Goal: Task Accomplishment & Management: Manage account settings

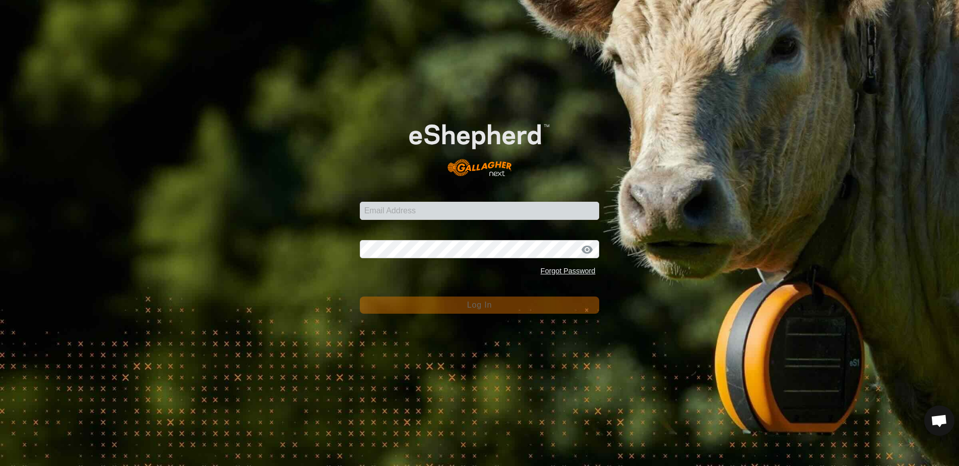
click at [430, 213] on input "Email Address" at bounding box center [480, 211] width 240 height 18
click at [413, 215] on input "Email Address" at bounding box center [480, 211] width 240 height 18
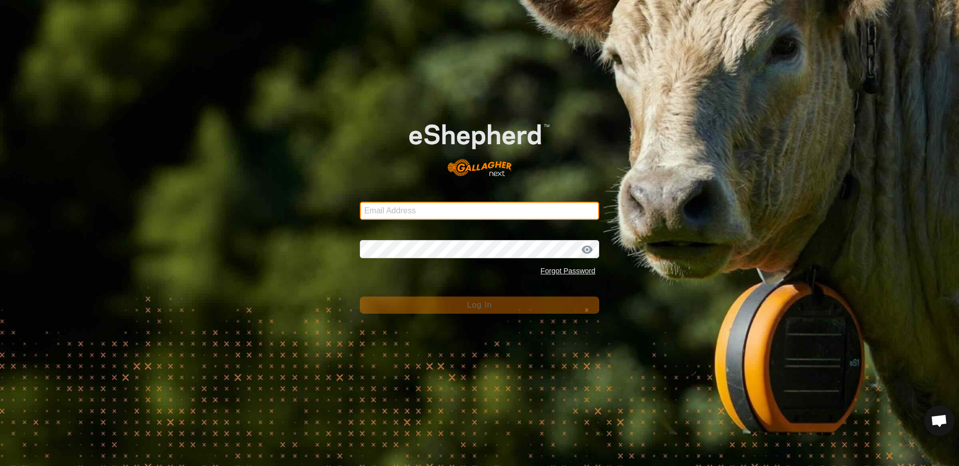
type input "[EMAIL_ADDRESS][DOMAIN_NAME]"
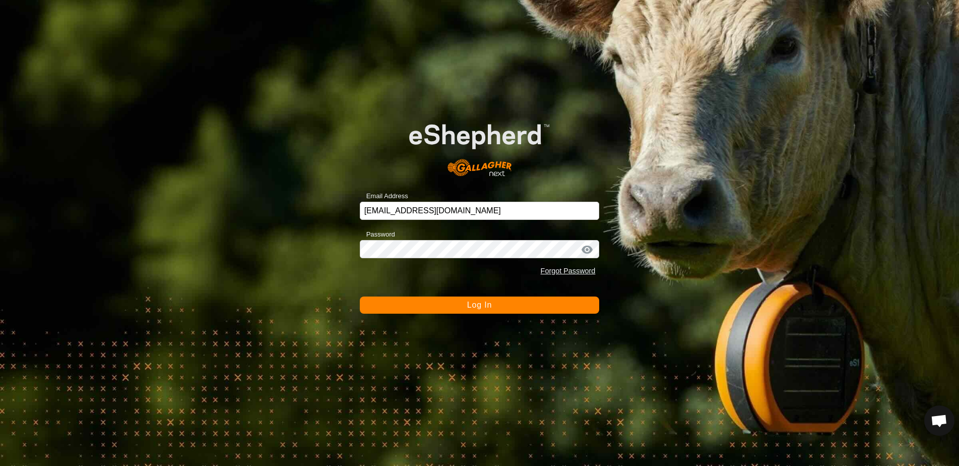
click at [499, 303] on button "Log In" at bounding box center [480, 304] width 240 height 17
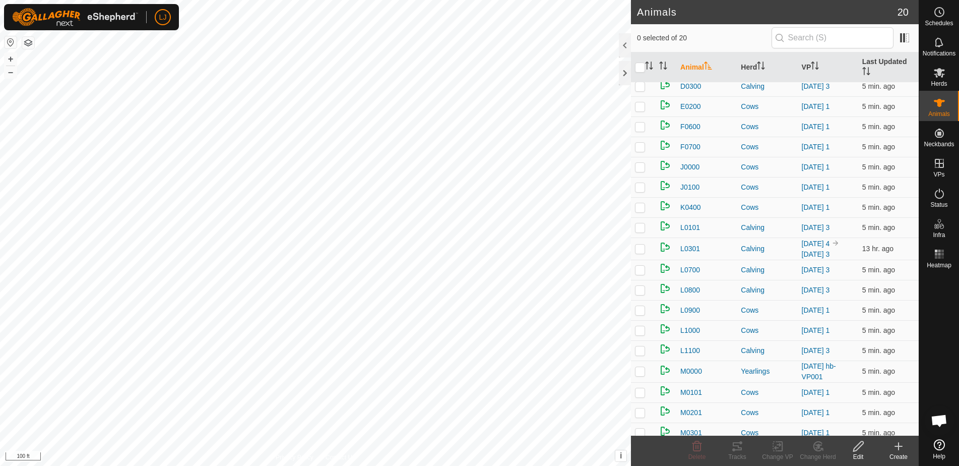
scroll to position [28, 0]
click at [644, 251] on p-checkbox at bounding box center [640, 247] width 10 height 8
click at [643, 251] on p-checkbox at bounding box center [640, 247] width 10 height 8
checkbox input "true"
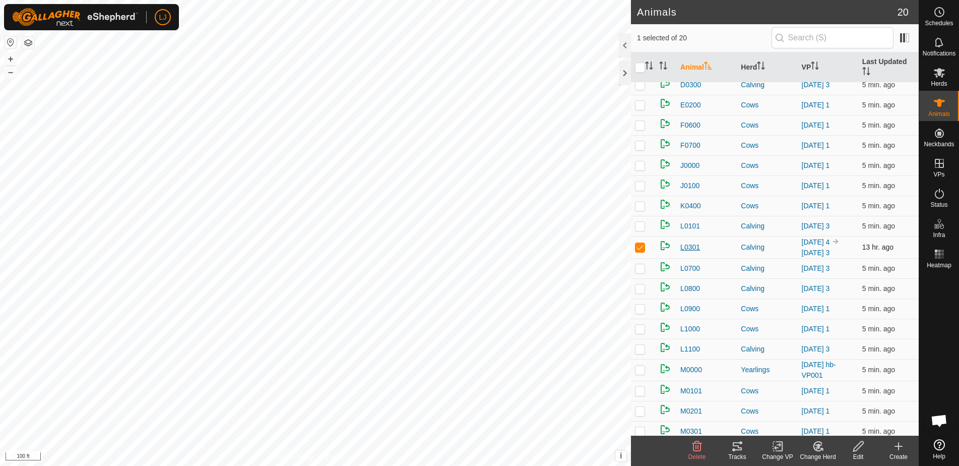
click at [694, 252] on span "L0301" at bounding box center [690, 247] width 20 height 11
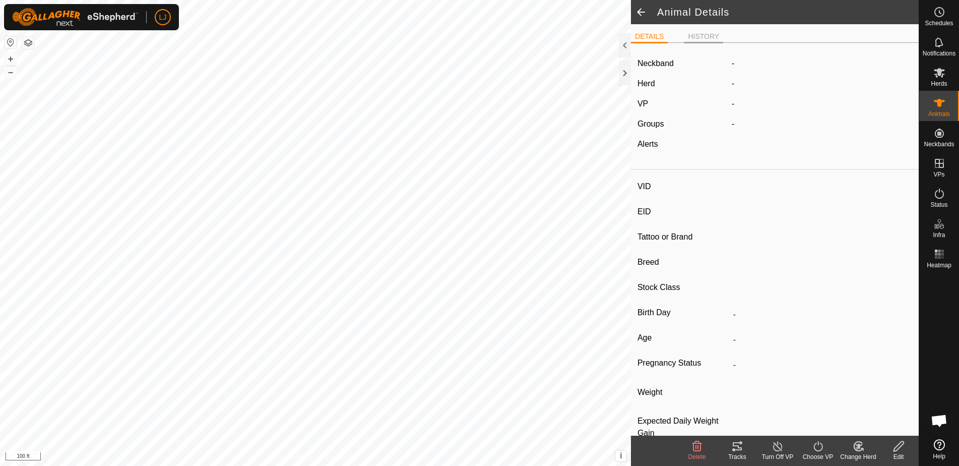
click at [708, 35] on li "HISTORY" at bounding box center [703, 37] width 39 height 12
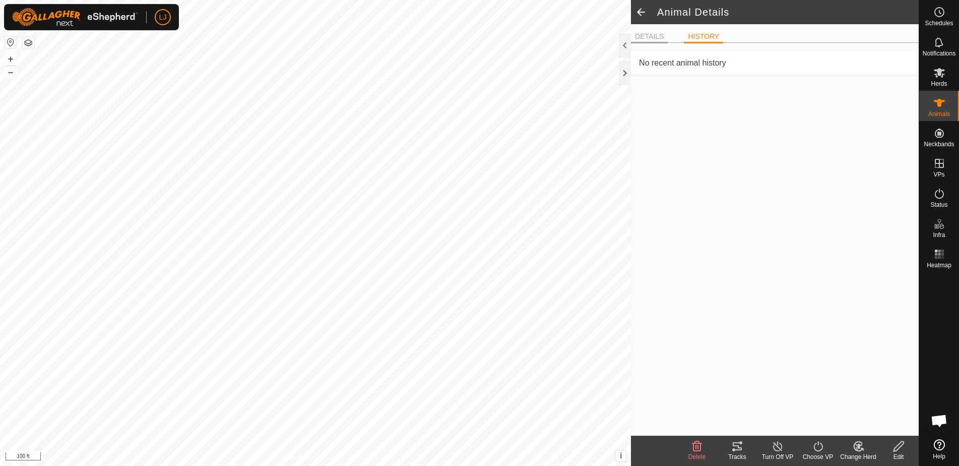
click at [658, 39] on li "DETAILS" at bounding box center [649, 37] width 37 height 12
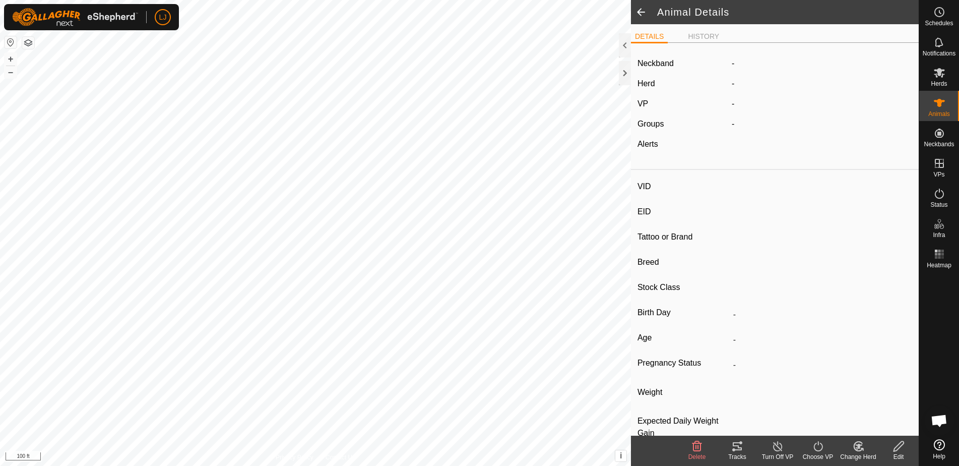
scroll to position [5, 0]
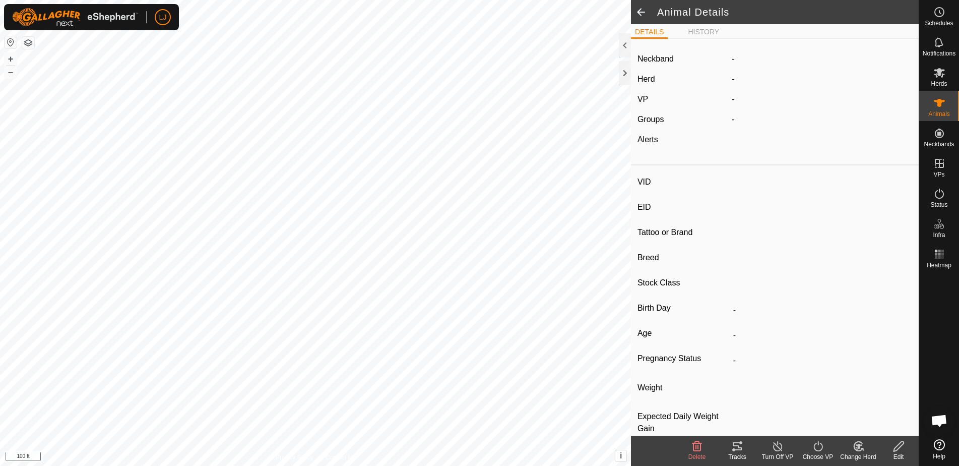
type input "L0301"
type input "-"
type input "Highland"
type input "Steer"
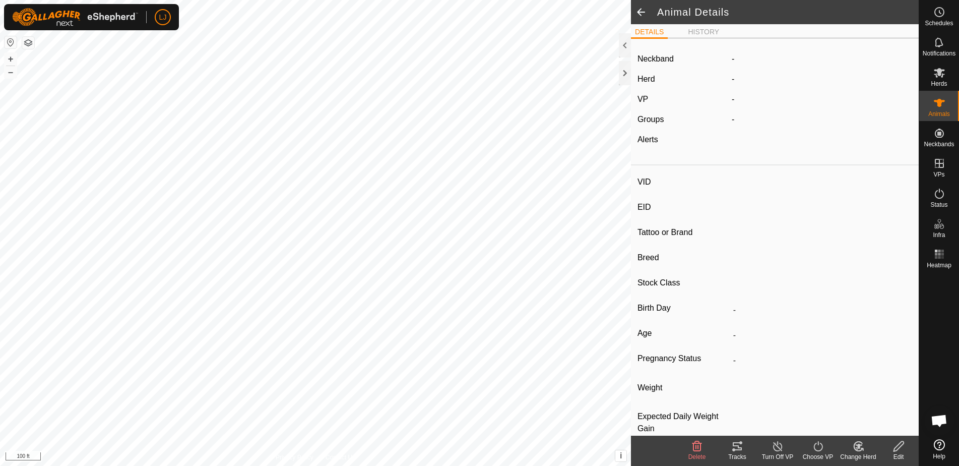
type input "-"
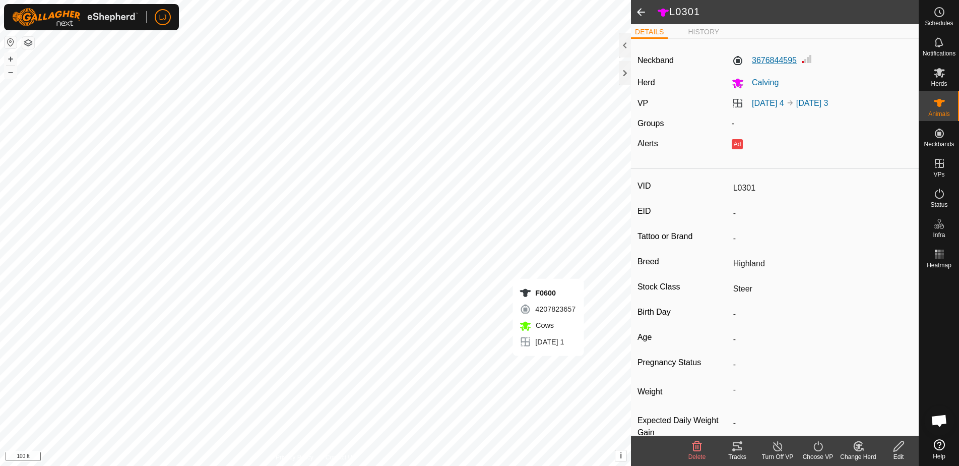
click at [777, 63] on label "3676844595" at bounding box center [764, 60] width 65 height 12
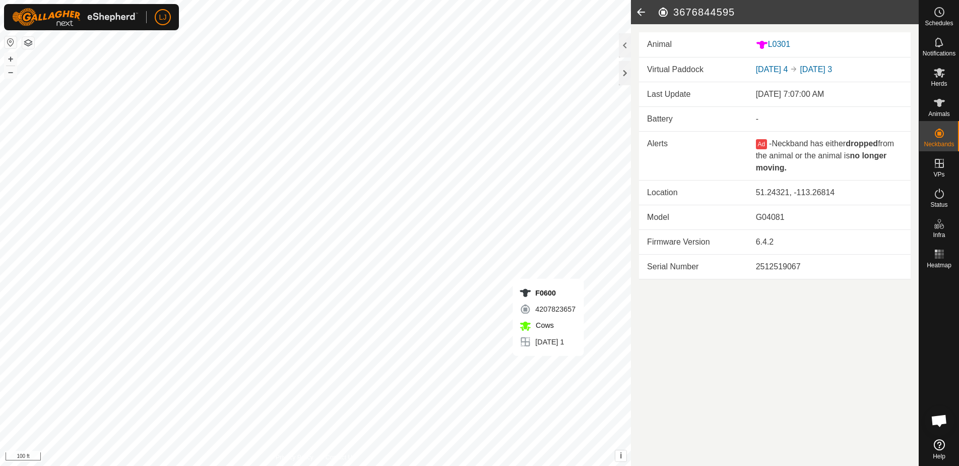
drag, startPoint x: 643, startPoint y: 14, endPoint x: 647, endPoint y: 22, distance: 9.0
click at [643, 14] on icon at bounding box center [641, 12] width 20 height 24
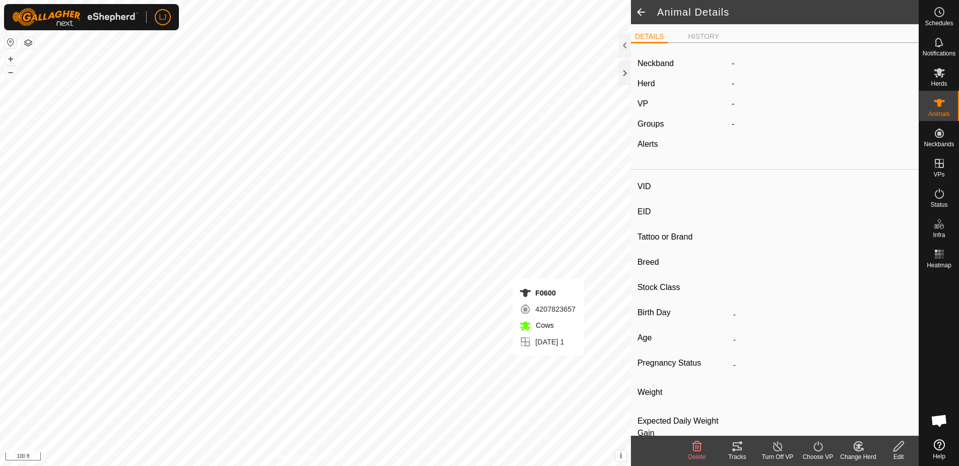
type input "L0301"
type input "-"
type input "Highland"
type input "Steer"
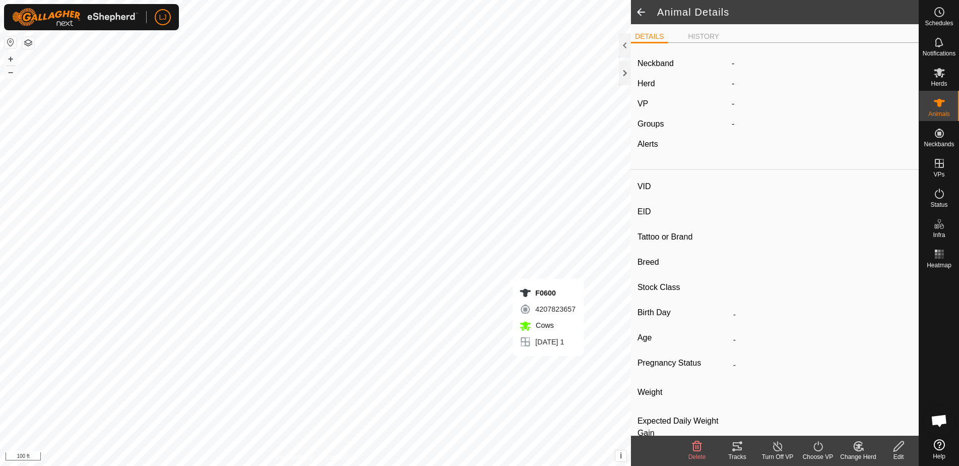
type input "-"
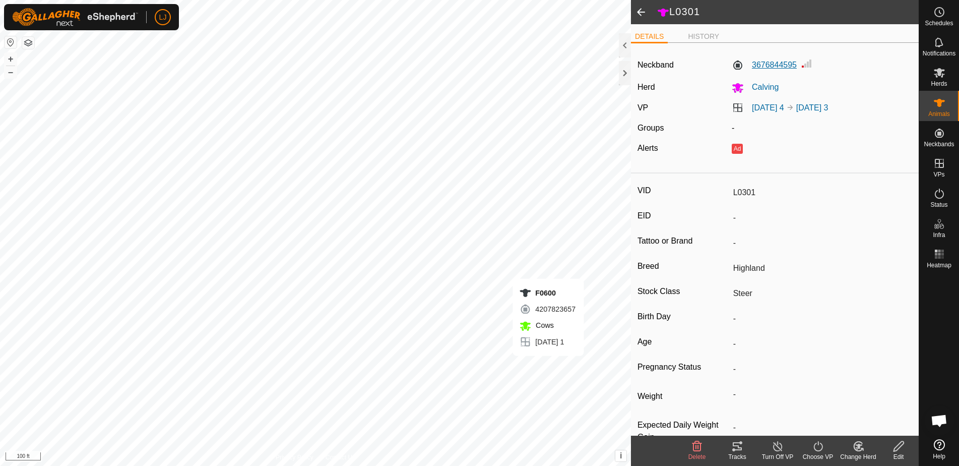
click at [787, 64] on label "3676844595" at bounding box center [764, 65] width 65 height 12
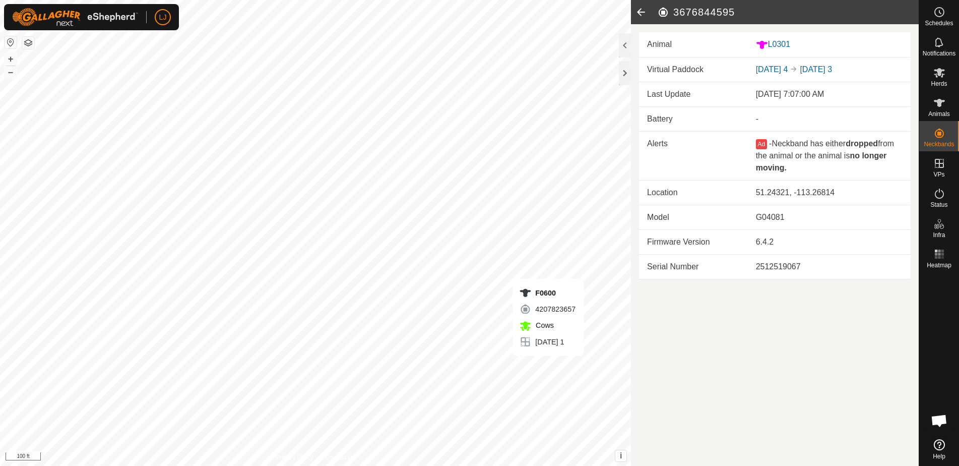
click at [644, 12] on icon at bounding box center [641, 12] width 20 height 24
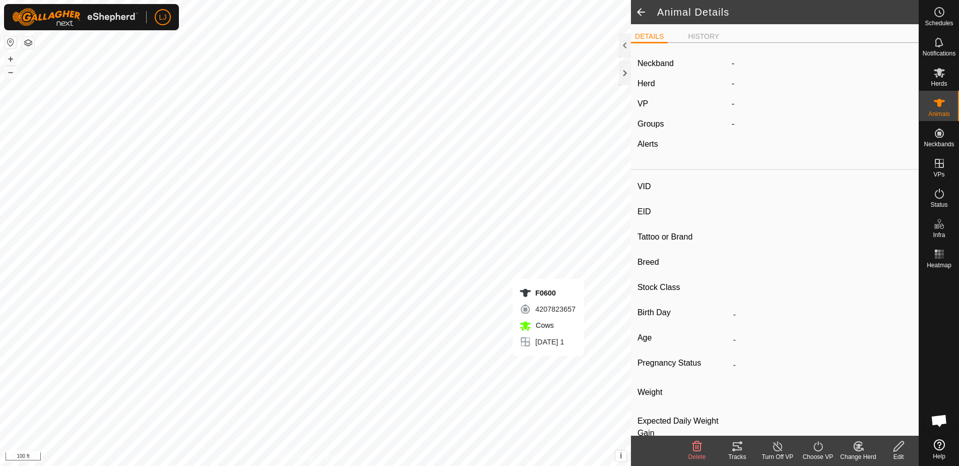
type input "L0301"
type input "-"
type input "Highland"
type input "Steer"
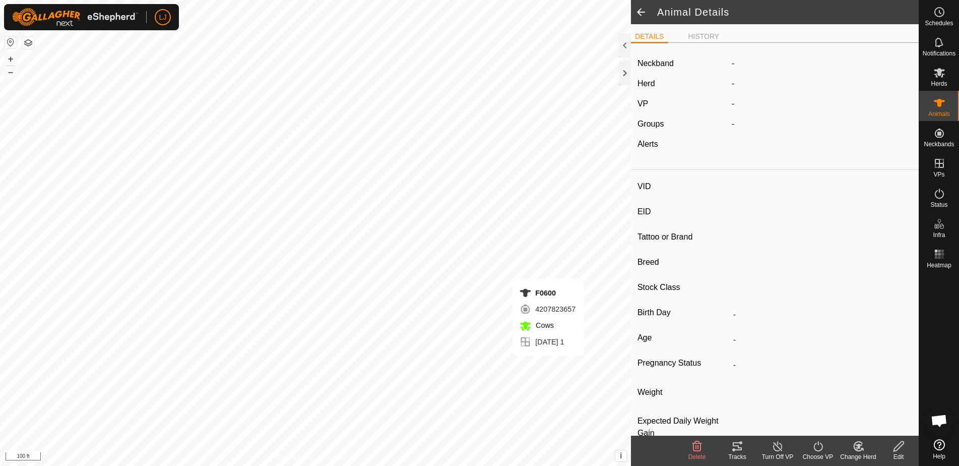
type input "-"
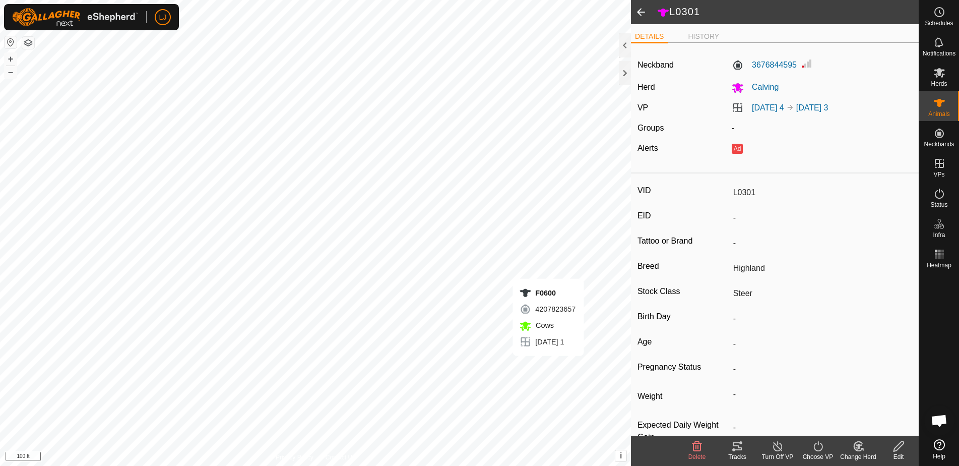
click at [644, 14] on span at bounding box center [641, 12] width 20 height 24
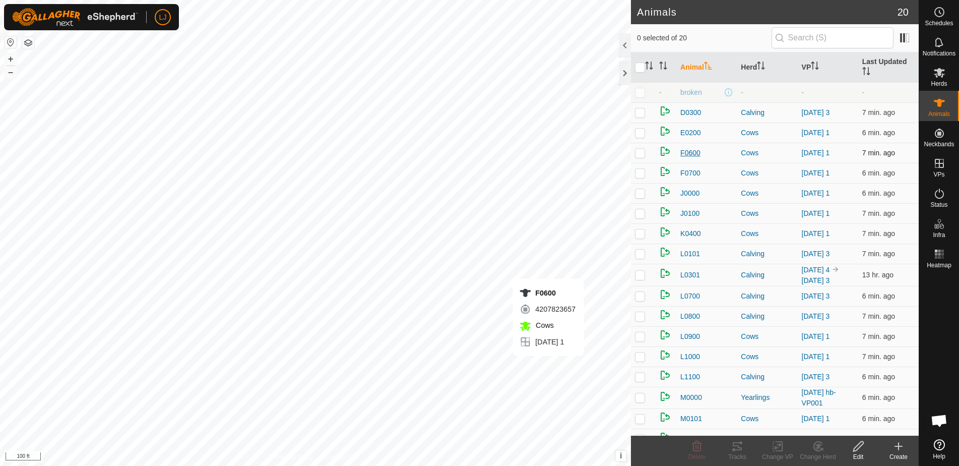
click at [689, 154] on span "F0600" at bounding box center [690, 153] width 20 height 11
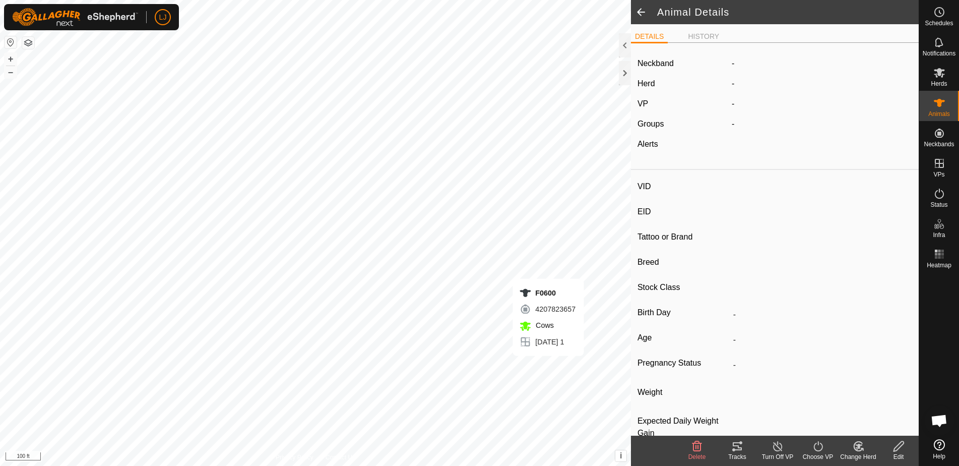
type input "F0600"
type input "-"
type input "Highland"
type input "Cow"
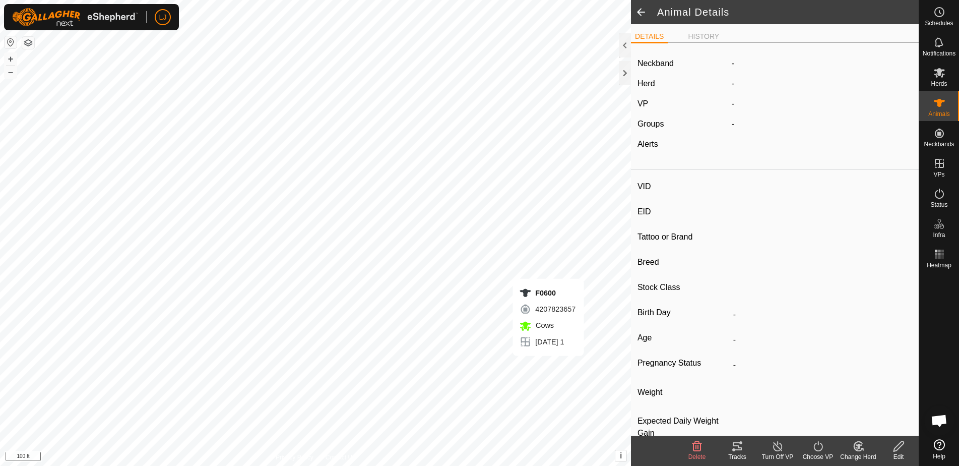
type input "Empty"
type input "-1 kg"
type input "-"
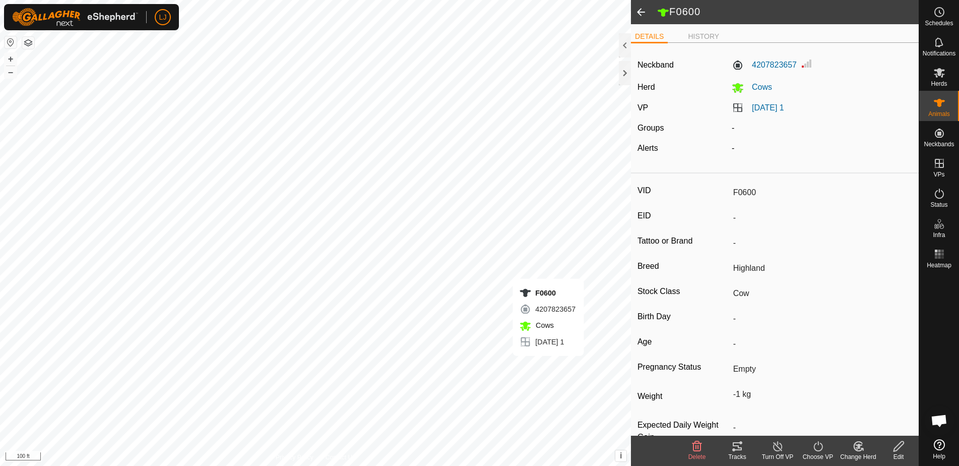
click at [639, 15] on span at bounding box center [641, 12] width 20 height 24
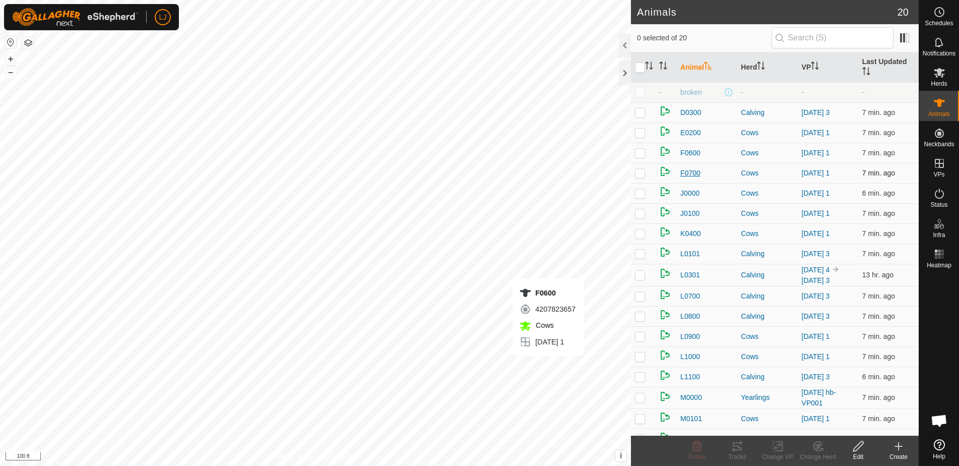
click at [688, 170] on span "F0700" at bounding box center [690, 173] width 20 height 11
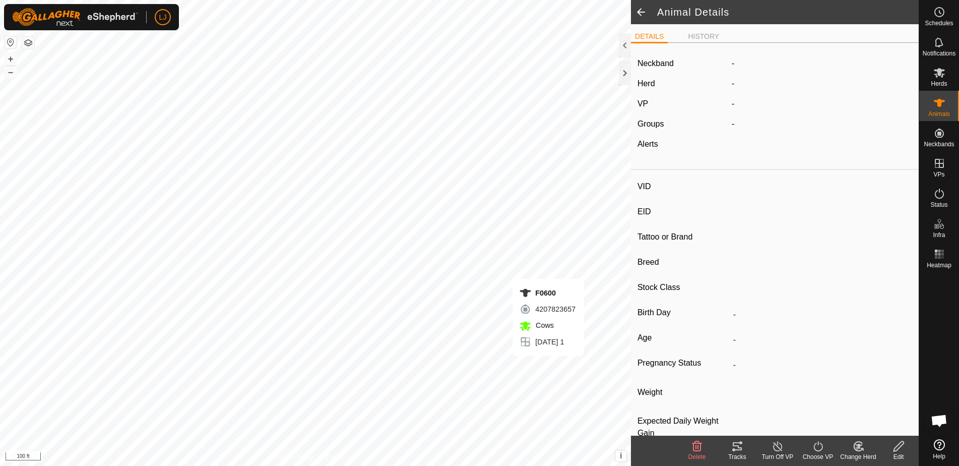
type input "F0700"
type input "-"
type input "Highland"
type input "Cow"
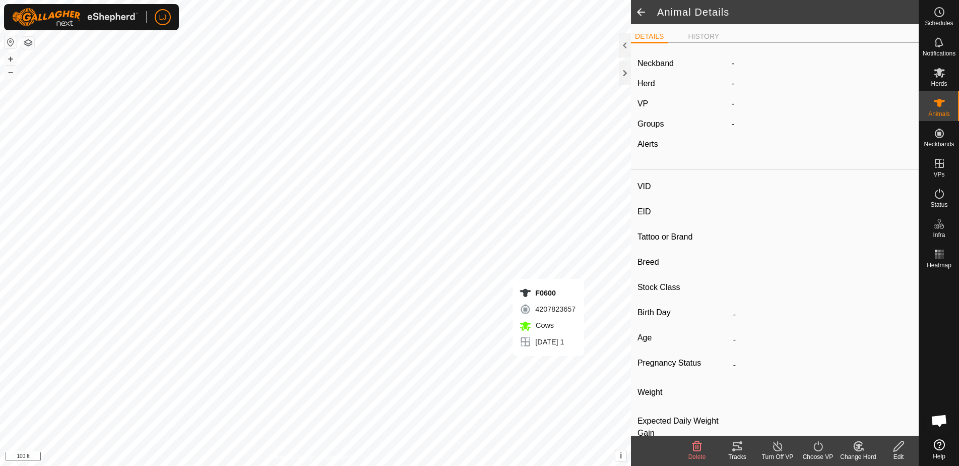
type input "Pregnant"
type input "-1 kg"
type input "-"
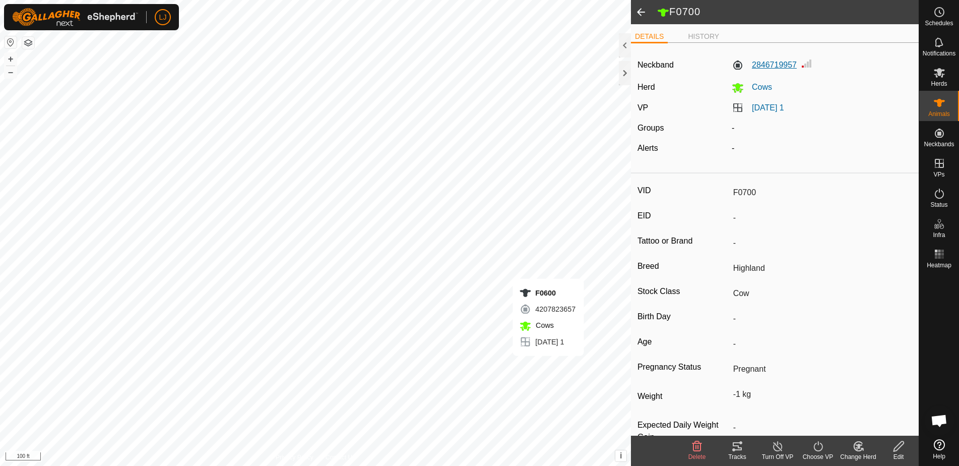
click at [779, 64] on label "2846719957" at bounding box center [764, 65] width 65 height 12
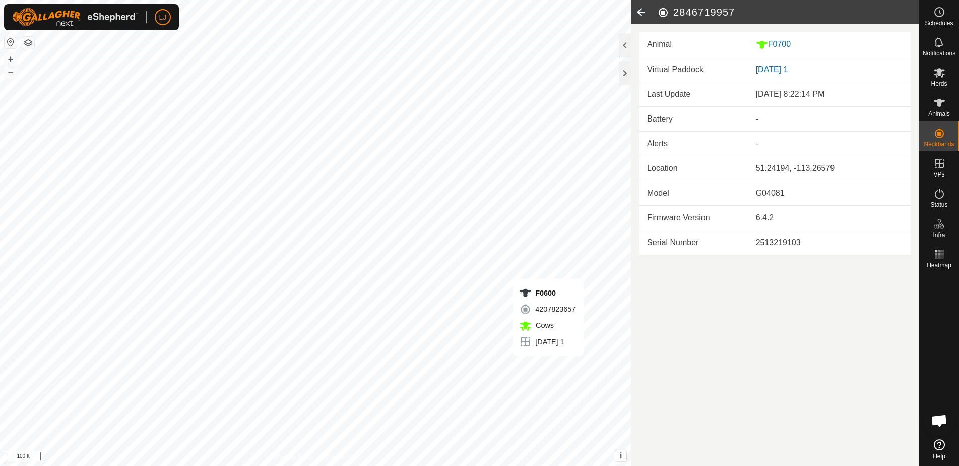
click at [642, 13] on icon at bounding box center [641, 12] width 20 height 24
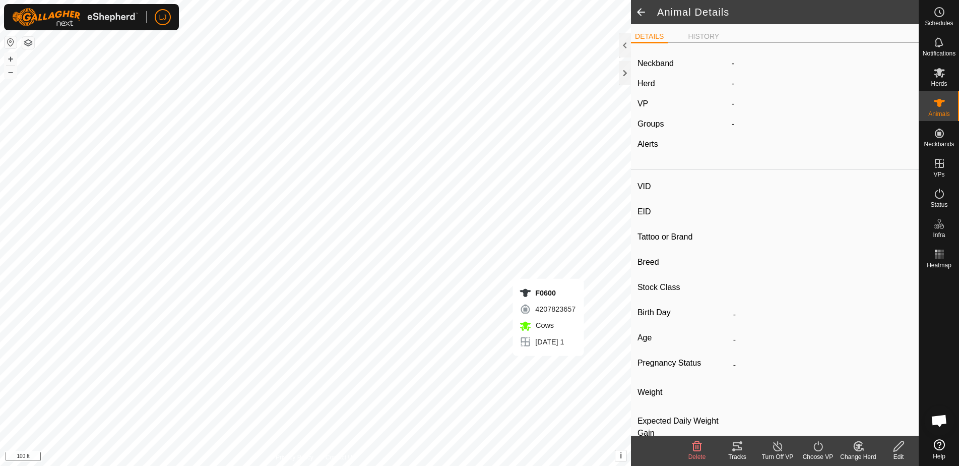
type input "F0700"
type input "-"
type input "Highland"
type input "Cow"
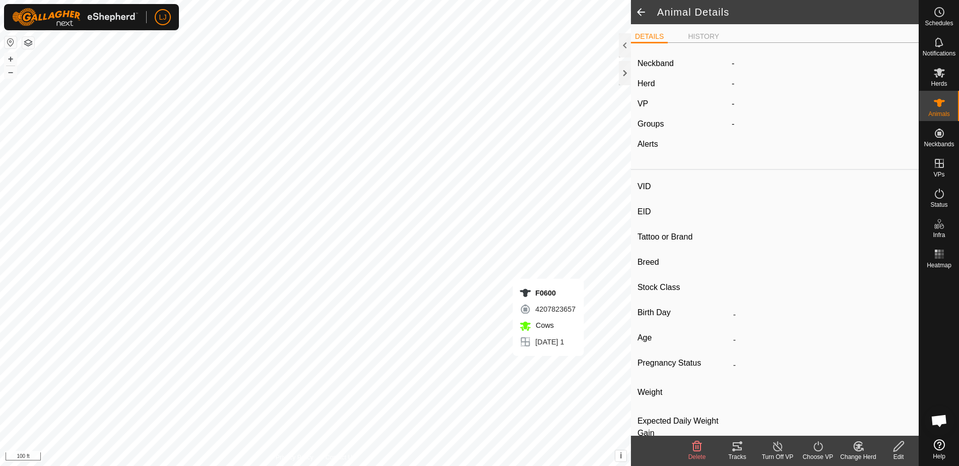
type input "Pregnant"
type input "-1 kg"
type input "-"
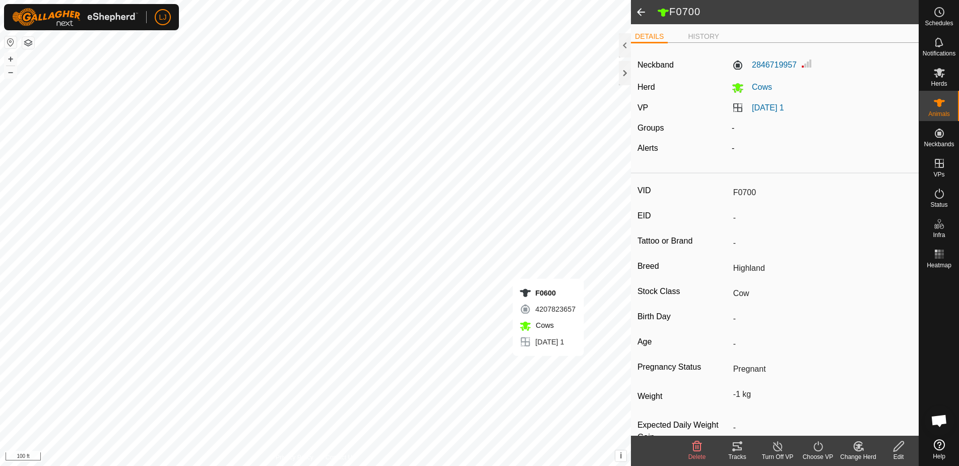
drag, startPoint x: 639, startPoint y: 14, endPoint x: 642, endPoint y: 22, distance: 8.6
click at [639, 14] on span at bounding box center [641, 12] width 20 height 24
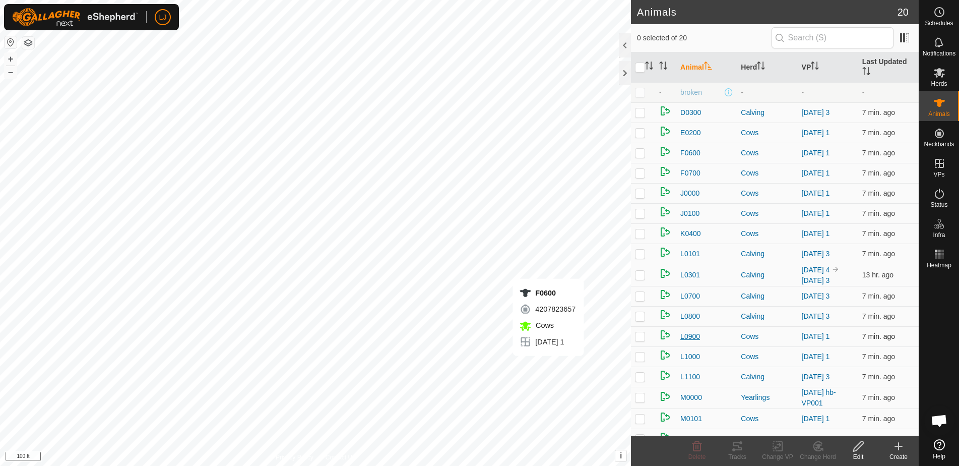
click at [685, 342] on span "L0900" at bounding box center [690, 336] width 20 height 11
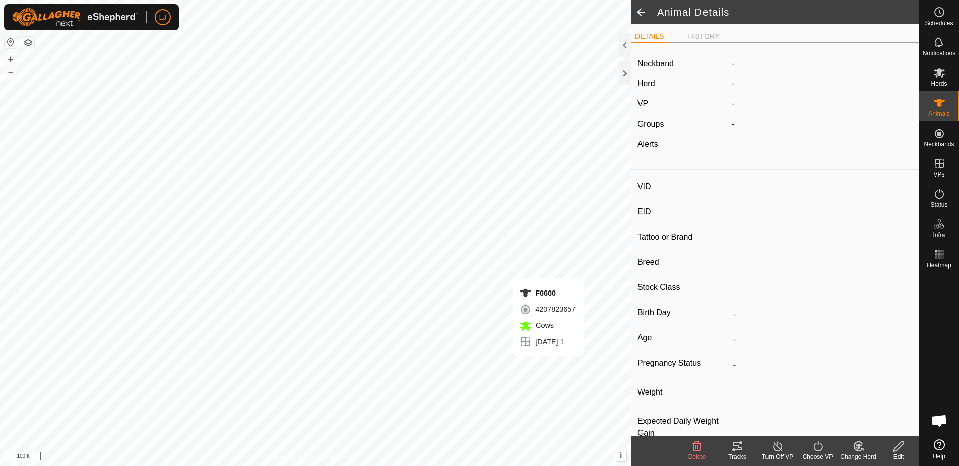
type input "L0900"
type input "-"
type input "Highland"
type input "Cow"
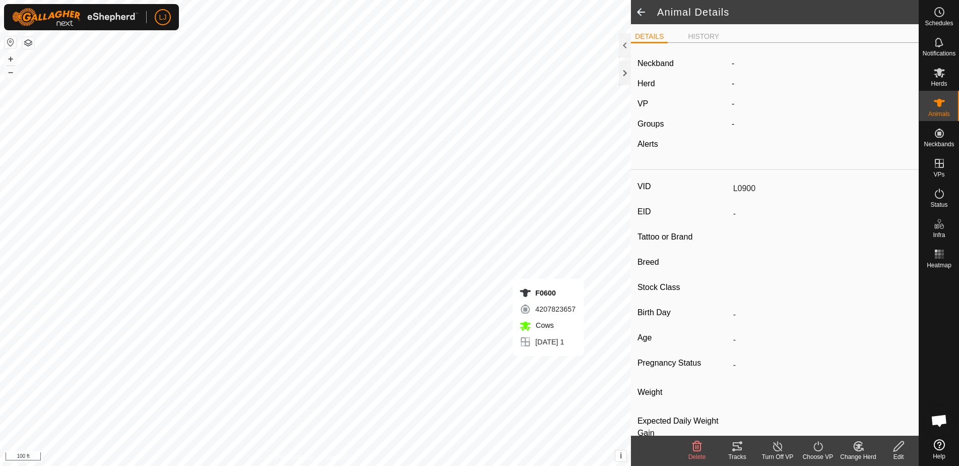
type input "Wet Joined"
type input "-1 kg"
type input "-"
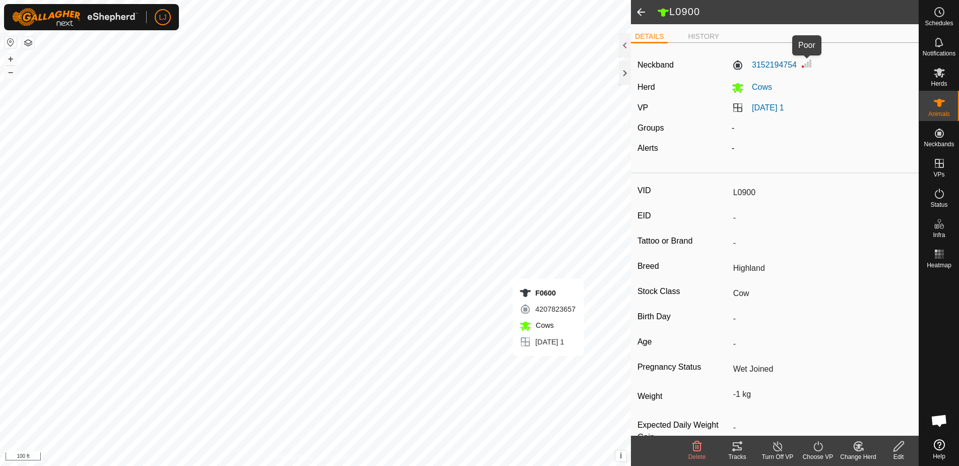
click at [809, 66] on img at bounding box center [807, 63] width 12 height 12
click at [782, 64] on label "3152194754" at bounding box center [764, 65] width 65 height 12
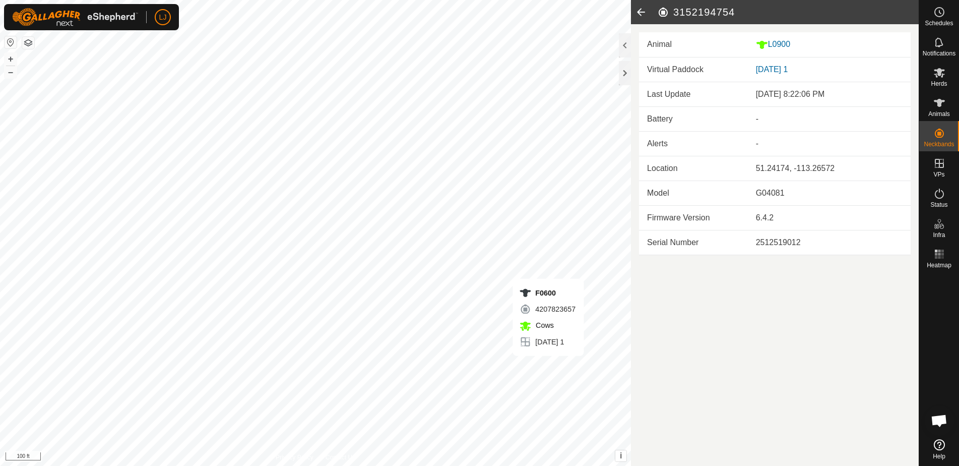
drag, startPoint x: 826, startPoint y: 96, endPoint x: 720, endPoint y: 96, distance: 106.4
click at [720, 96] on tr "Last Update [DATE] 8:22:06 PM" at bounding box center [775, 94] width 272 height 25
click at [711, 97] on td "Last Update" at bounding box center [693, 94] width 109 height 25
click at [640, 12] on icon at bounding box center [641, 12] width 20 height 24
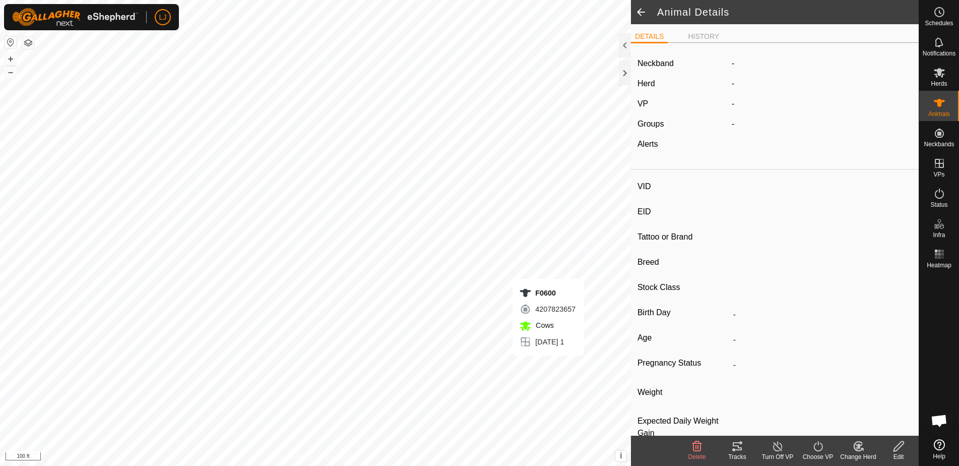
type input "L0900"
type input "-"
type input "Highland"
type input "Cow"
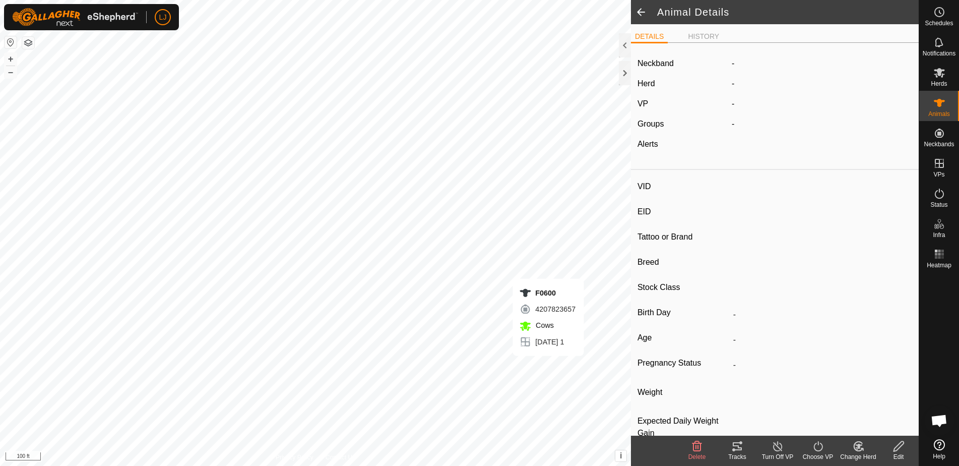
type input "Wet Joined"
type input "-1 kg"
type input "-"
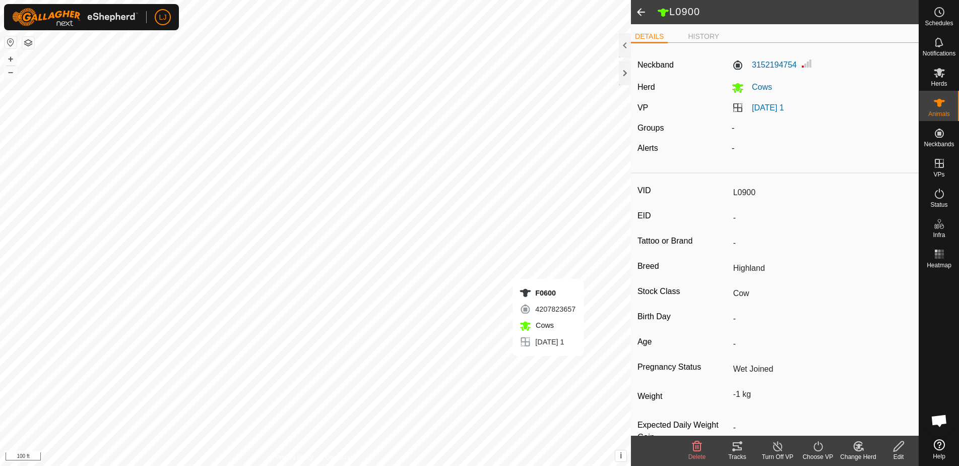
click at [639, 12] on span at bounding box center [641, 12] width 20 height 24
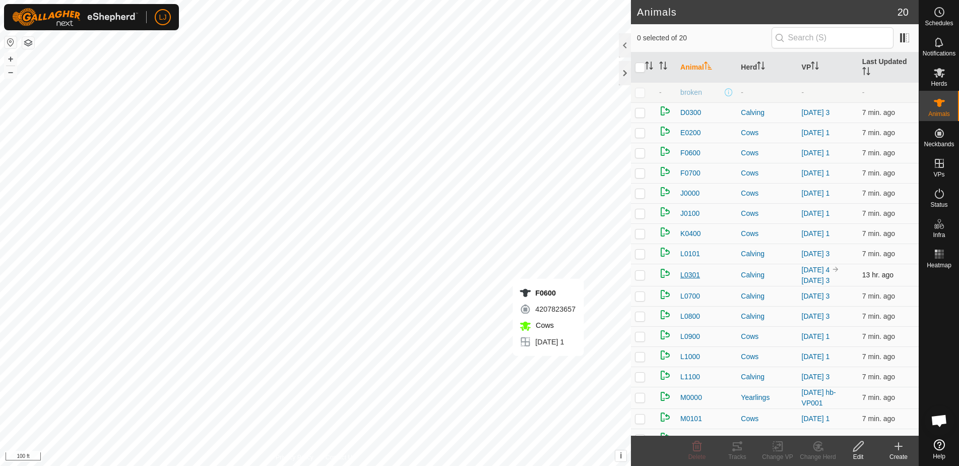
click at [687, 280] on span "L0301" at bounding box center [690, 275] width 20 height 11
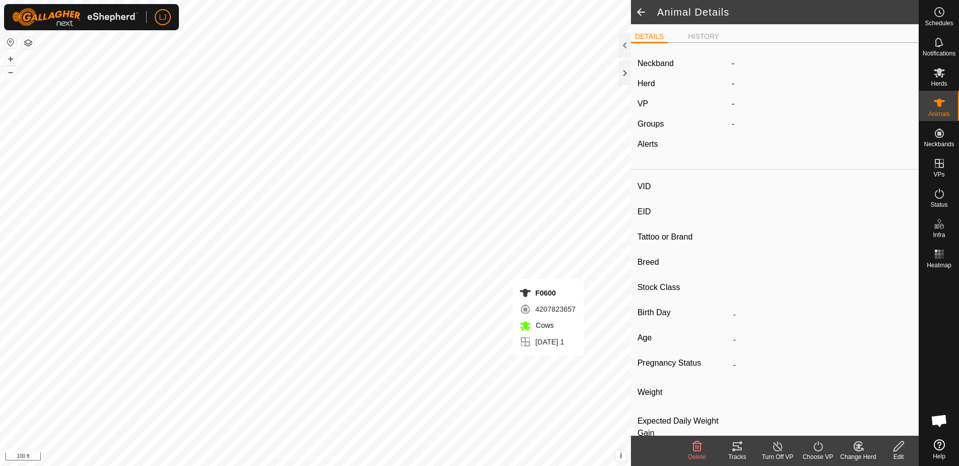
type input "L0301"
type input "-"
type input "Highland"
type input "Steer"
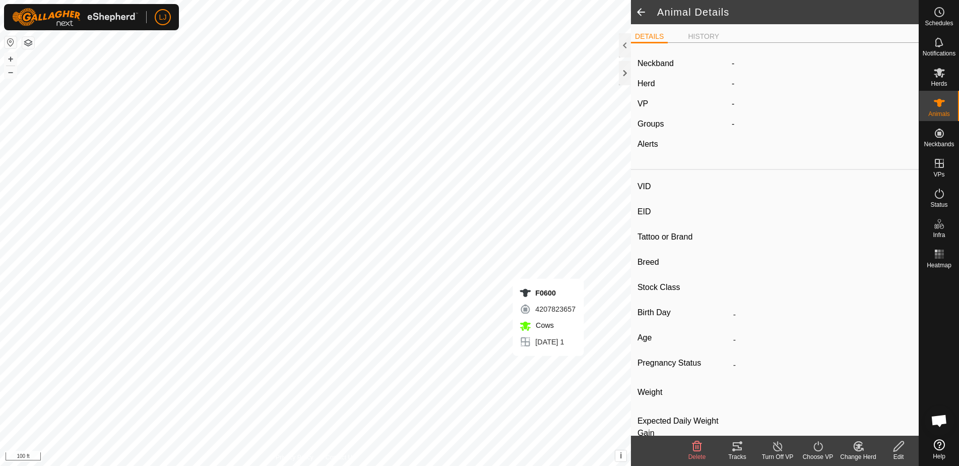
type input "-"
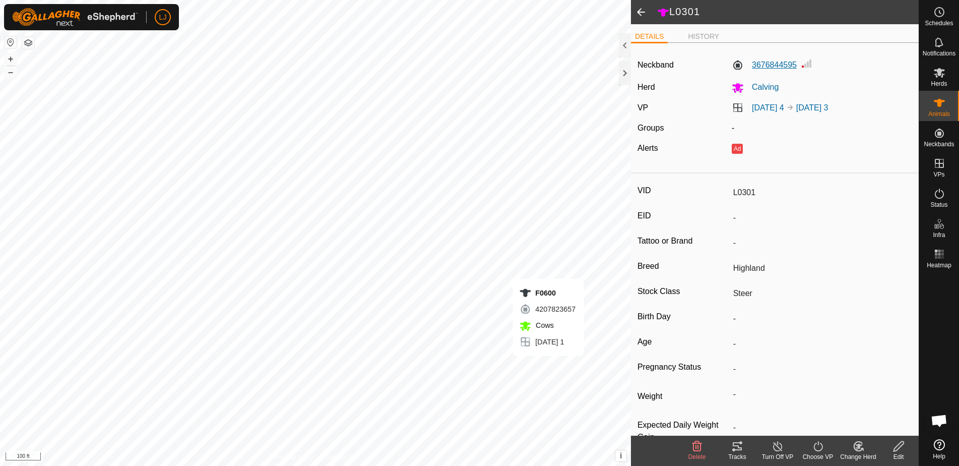
click at [778, 63] on label "3676844595" at bounding box center [764, 65] width 65 height 12
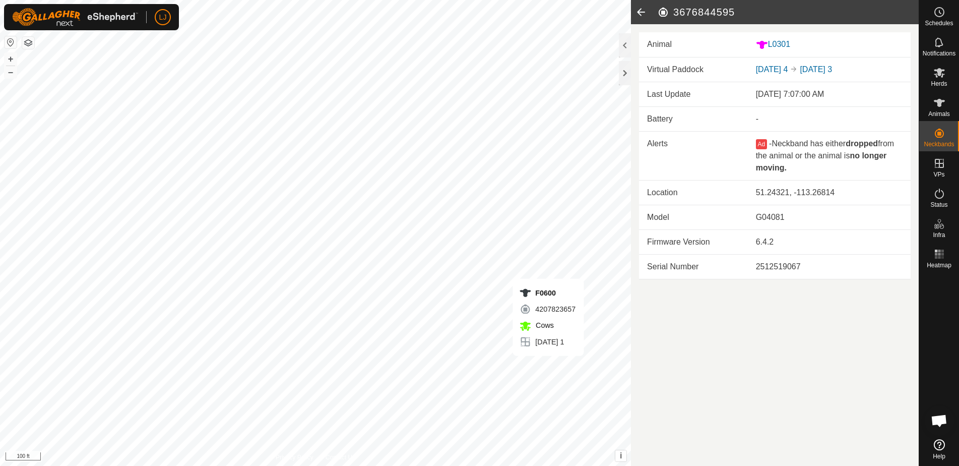
drag, startPoint x: 672, startPoint y: 13, endPoint x: 742, endPoint y: 18, distance: 70.2
click at [740, 18] on h2 "3676844595" at bounding box center [788, 12] width 262 height 12
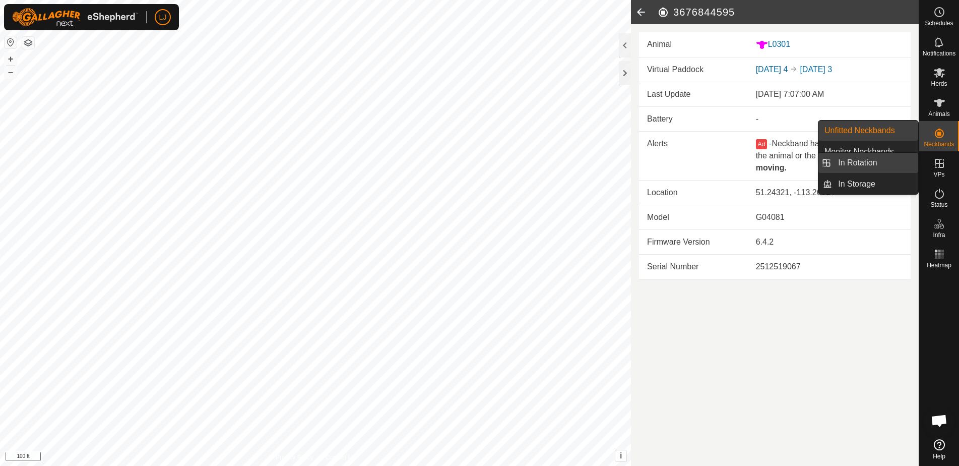
click at [881, 168] on link "In Rotation" at bounding box center [875, 163] width 86 height 20
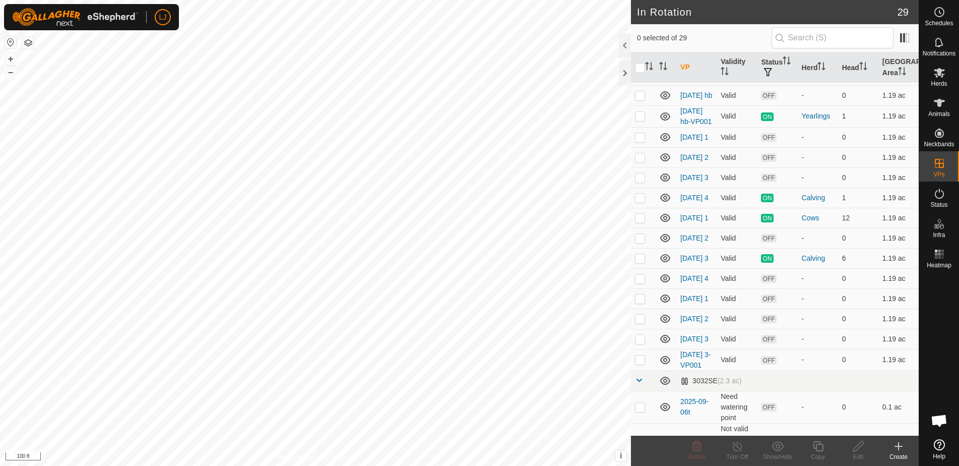
scroll to position [195, 0]
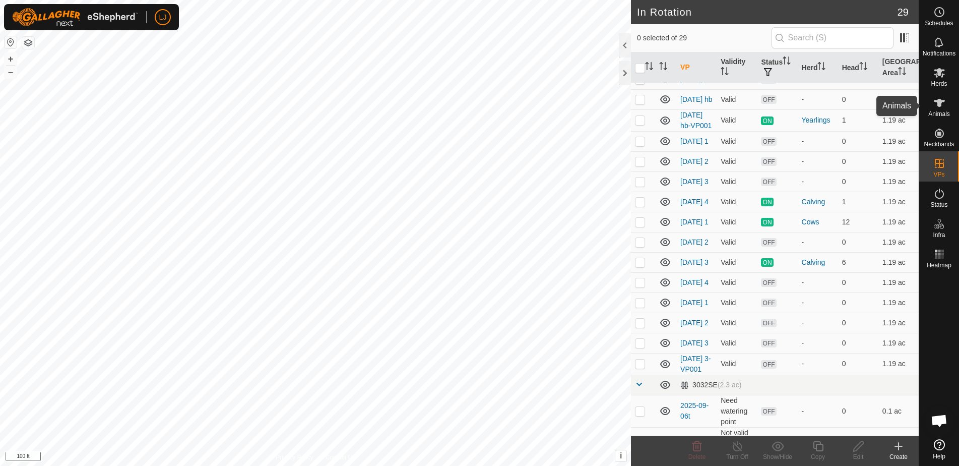
click at [944, 115] on span "Animals" at bounding box center [939, 114] width 22 height 6
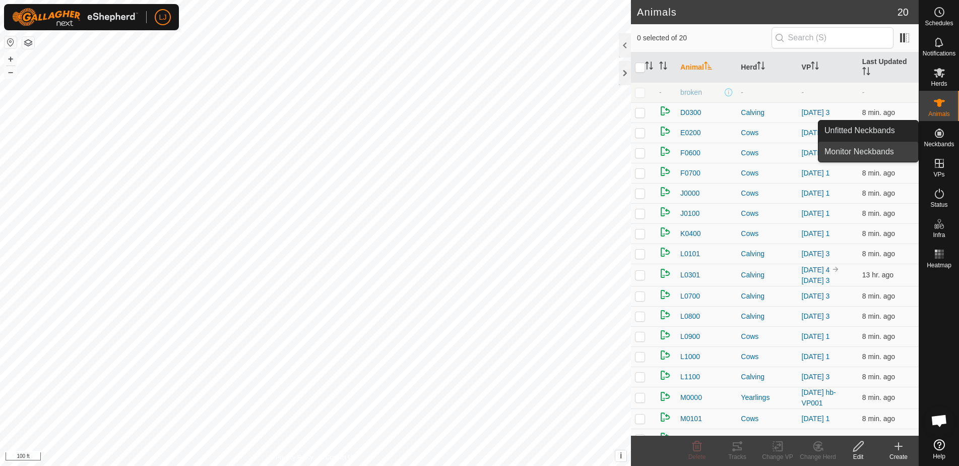
click at [873, 149] on link "Monitor Neckbands" at bounding box center [869, 152] width 100 height 20
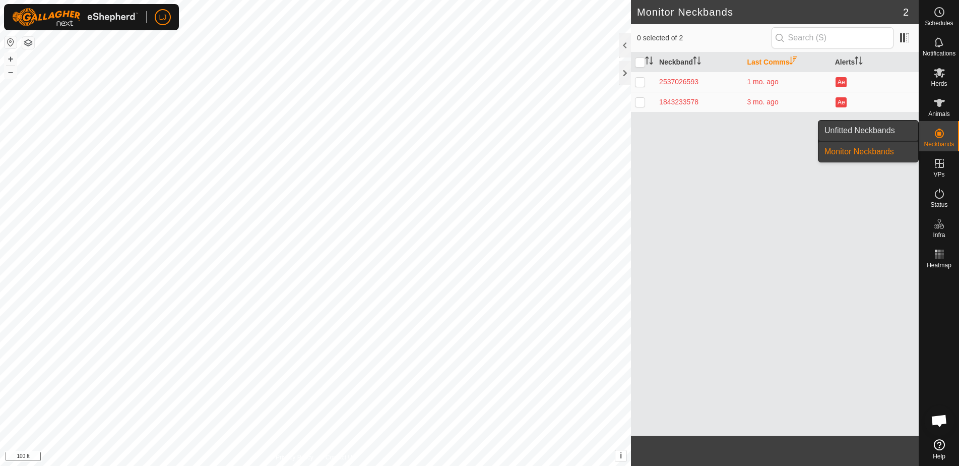
click at [873, 133] on link "Unfitted Neckbands" at bounding box center [869, 130] width 100 height 20
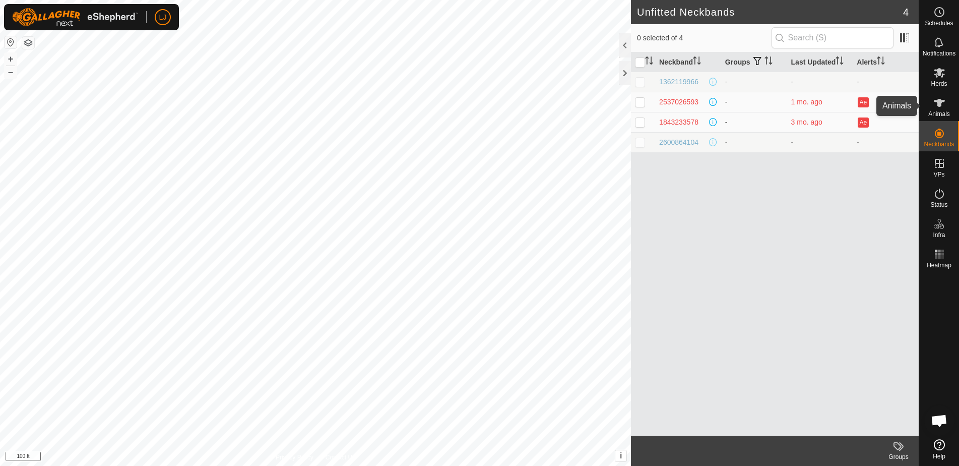
click at [951, 114] on div "Animals" at bounding box center [939, 106] width 40 height 30
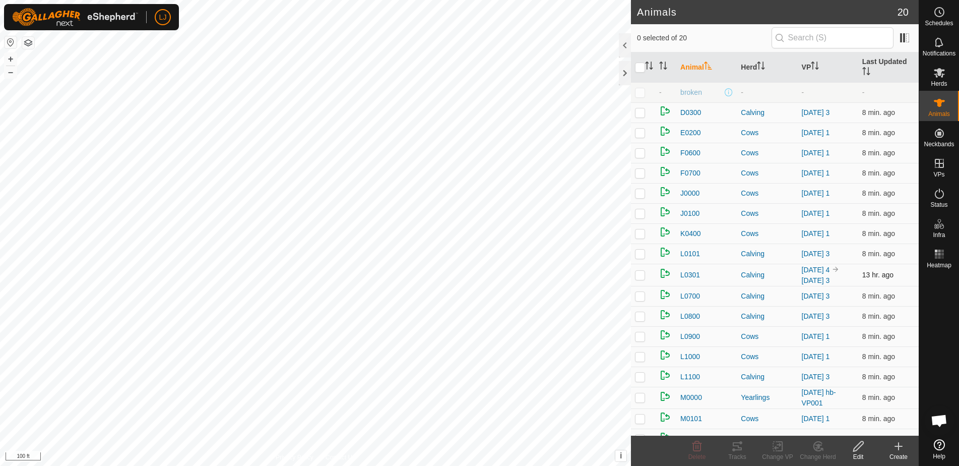
click at [639, 279] on p-checkbox at bounding box center [640, 275] width 10 height 8
checkbox input "true"
click at [692, 279] on span "L0301" at bounding box center [690, 275] width 20 height 11
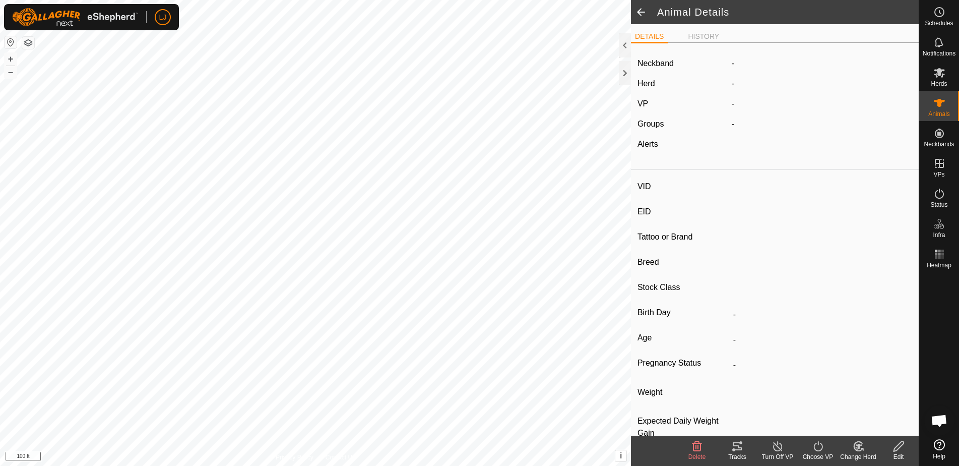
type input "L0301"
type input "-"
type input "Highland"
type input "Steer"
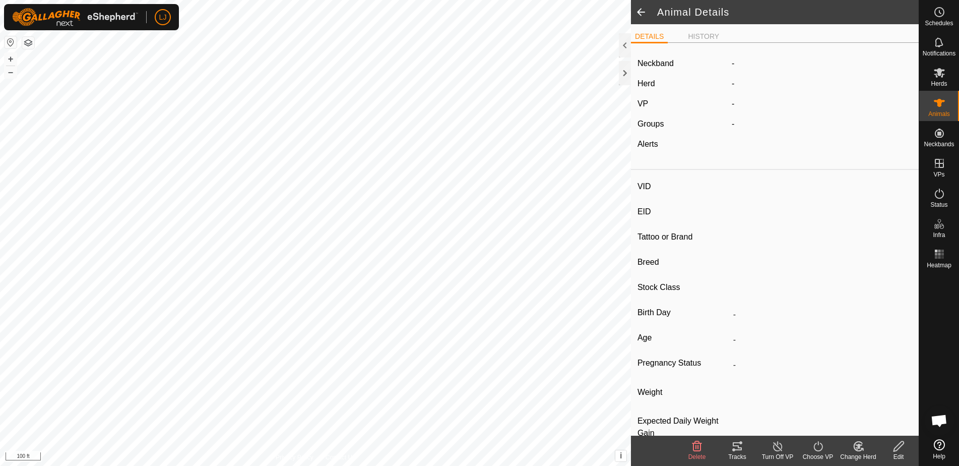
type input "-"
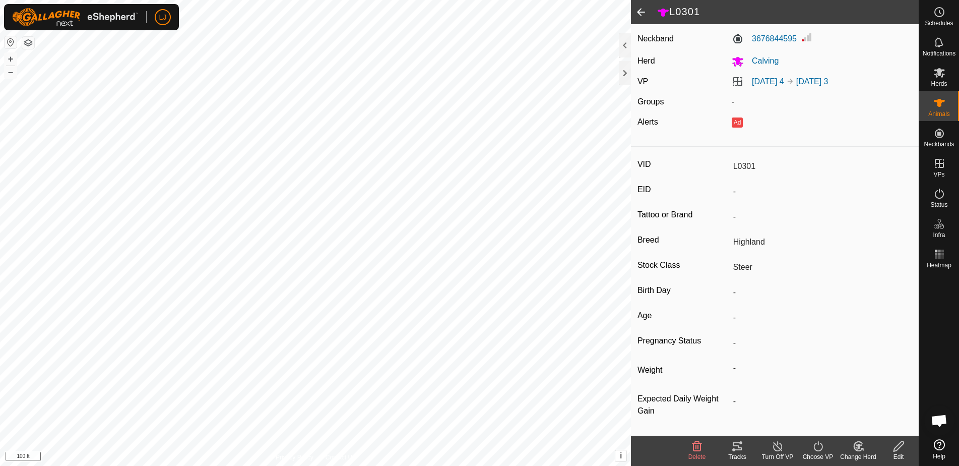
scroll to position [26, 0]
click at [898, 444] on icon at bounding box center [899, 446] width 13 height 12
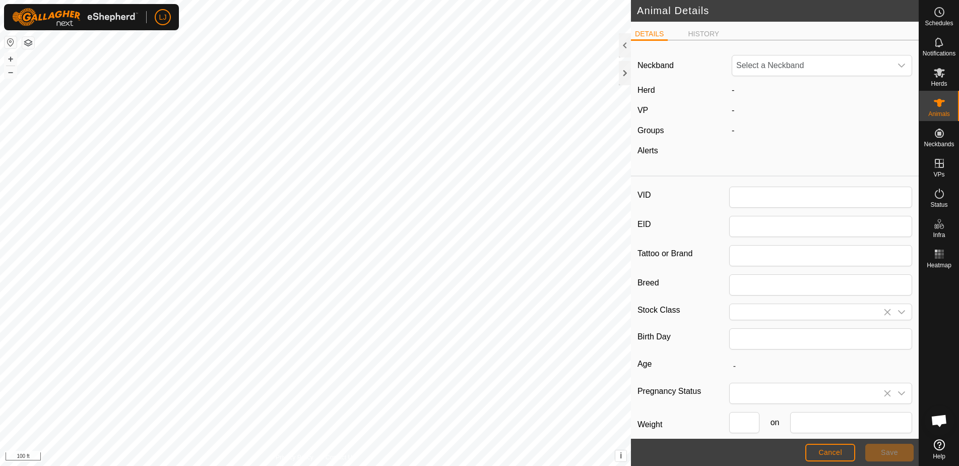
type input "L0301"
type input "Highland"
type input "Steer"
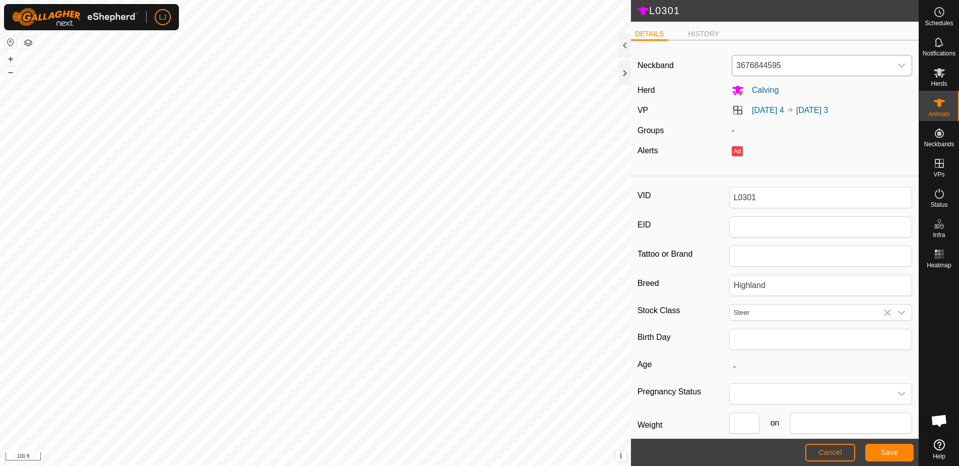
click at [824, 69] on span "3676844595" at bounding box center [811, 65] width 159 height 20
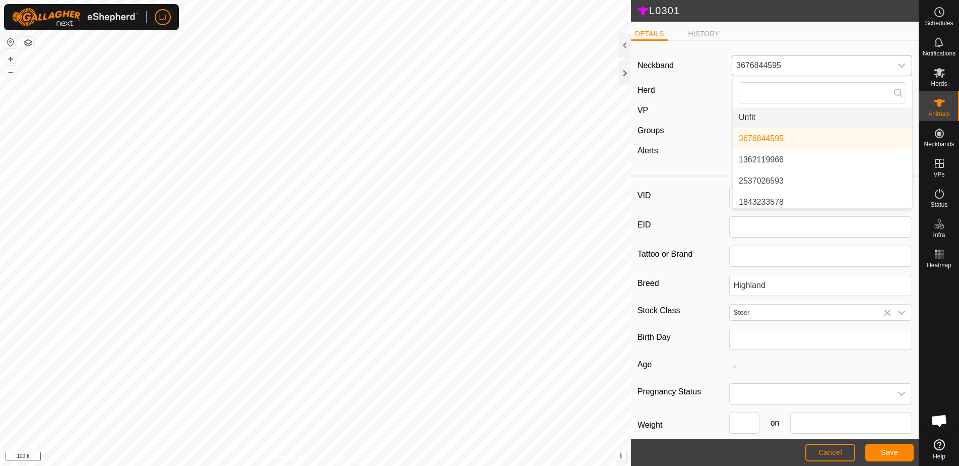
click at [805, 112] on li "Unfit" at bounding box center [822, 117] width 179 height 20
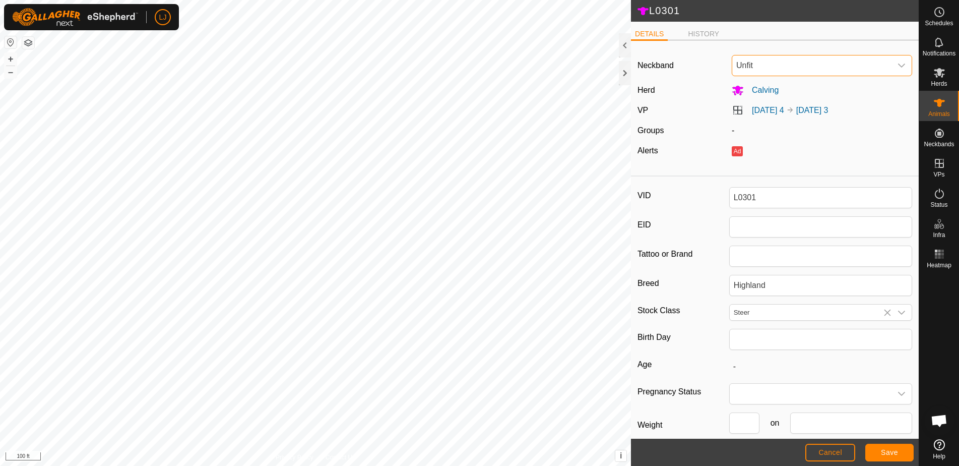
click at [884, 451] on span "Save" at bounding box center [889, 452] width 17 height 8
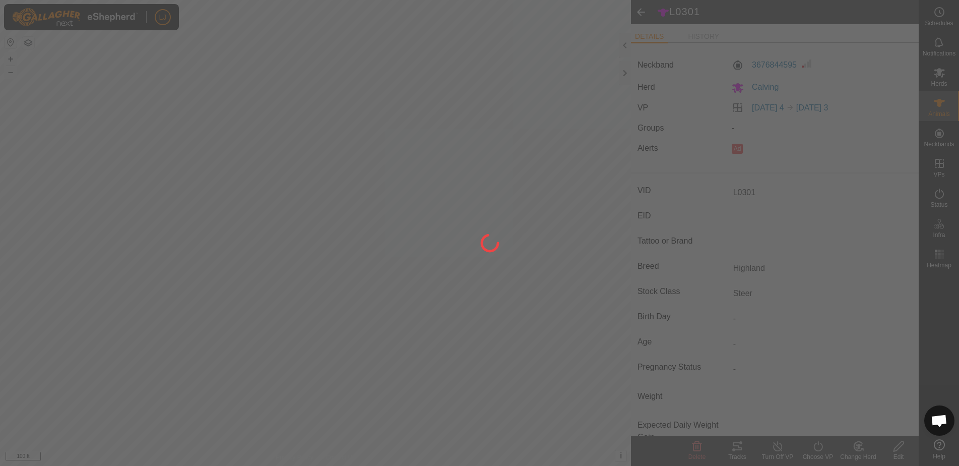
type input "-"
type input "0 kg"
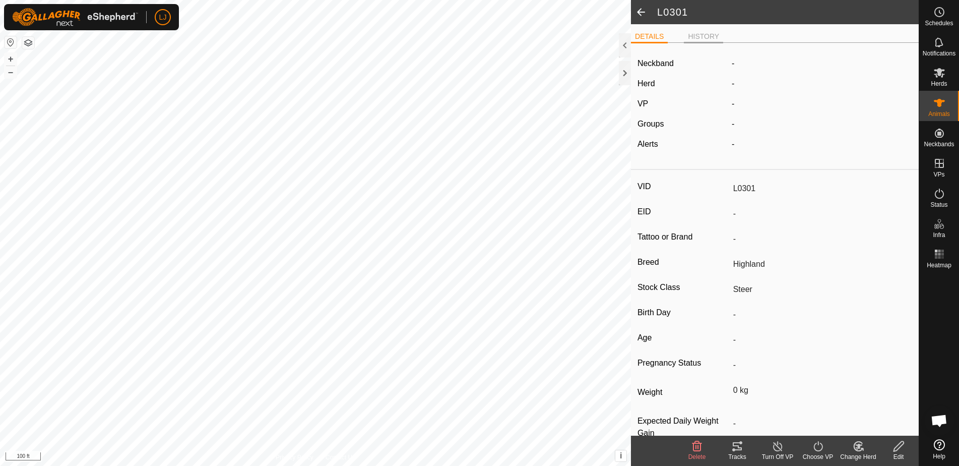
click at [702, 34] on li "HISTORY" at bounding box center [703, 37] width 39 height 12
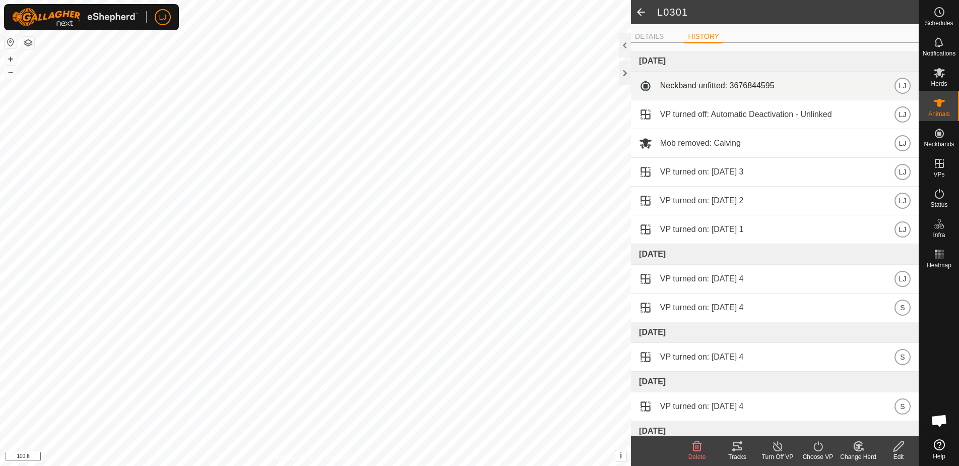
drag, startPoint x: 730, startPoint y: 85, endPoint x: 801, endPoint y: 87, distance: 70.6
click at [801, 87] on div "Neckband unfitted: 3676844595 LJ" at bounding box center [775, 86] width 272 height 16
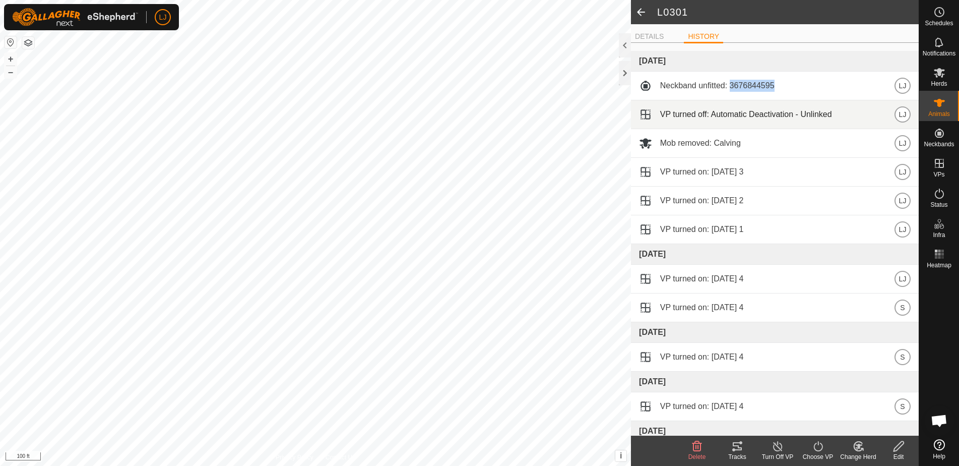
copy span "3676844595"
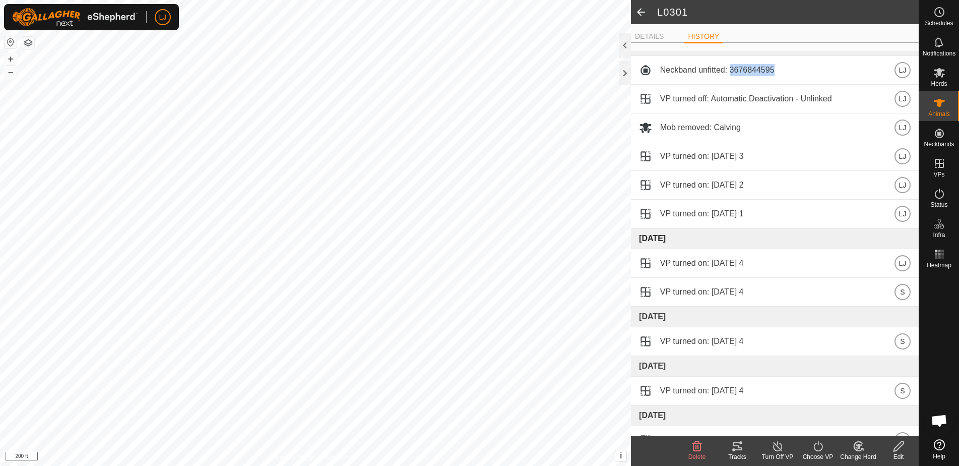
scroll to position [17, 0]
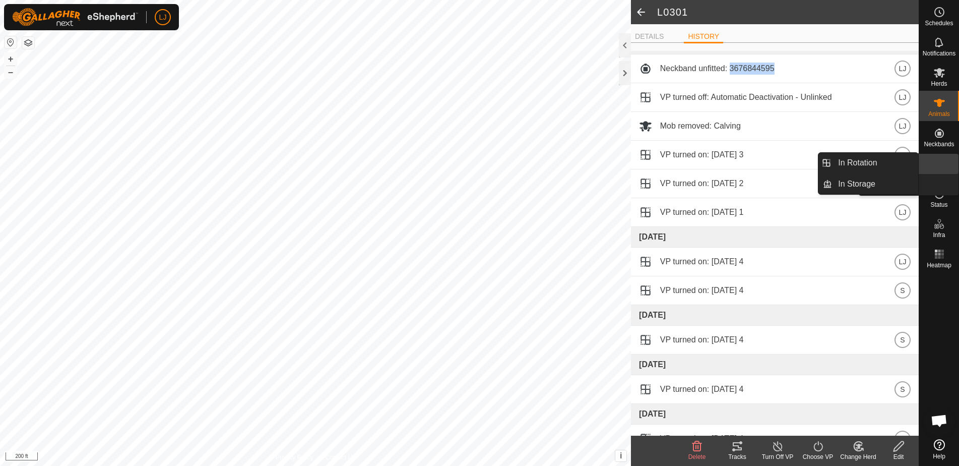
drag, startPoint x: 955, startPoint y: 176, endPoint x: 945, endPoint y: 168, distance: 12.9
click at [947, 169] on link "In Rotation" at bounding box center [916, 164] width 86 height 20
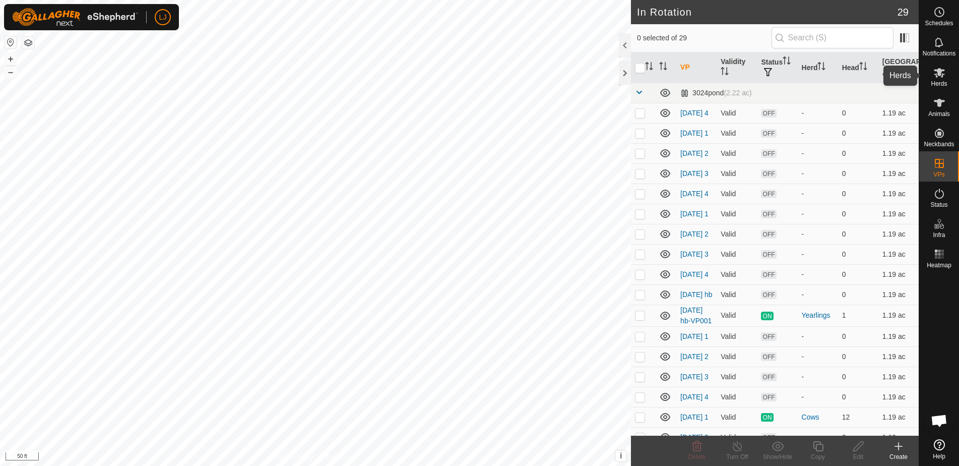
click at [938, 84] on span "Herds" at bounding box center [939, 84] width 16 height 6
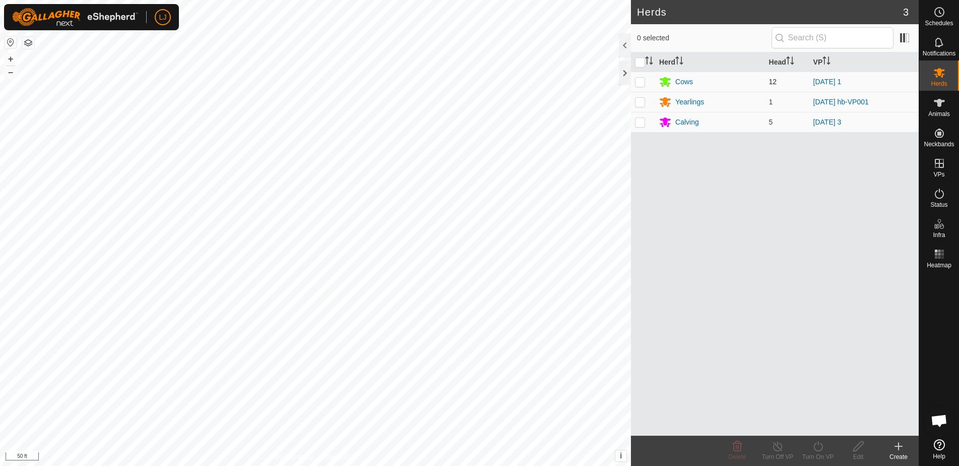
click at [645, 82] on p-checkbox at bounding box center [640, 82] width 10 height 8
checkbox input "true"
click at [815, 451] on icon at bounding box center [818, 446] width 13 height 12
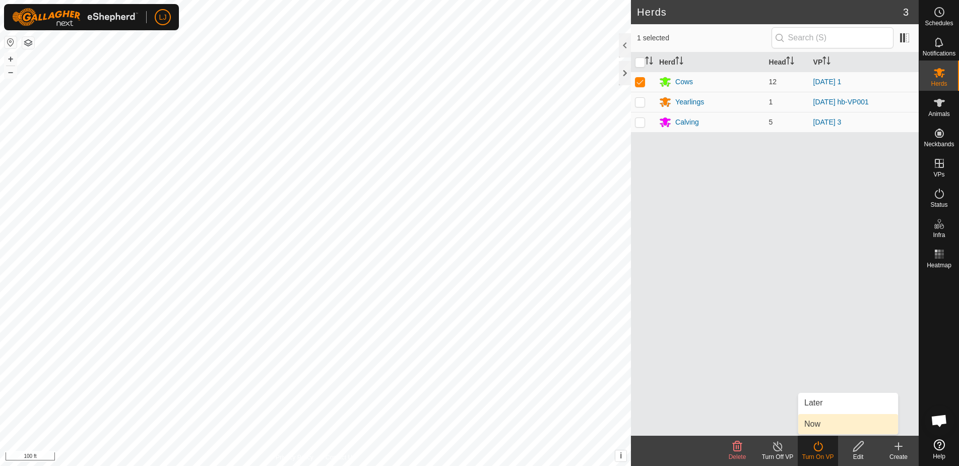
click at [830, 428] on link "Now" at bounding box center [848, 424] width 100 height 20
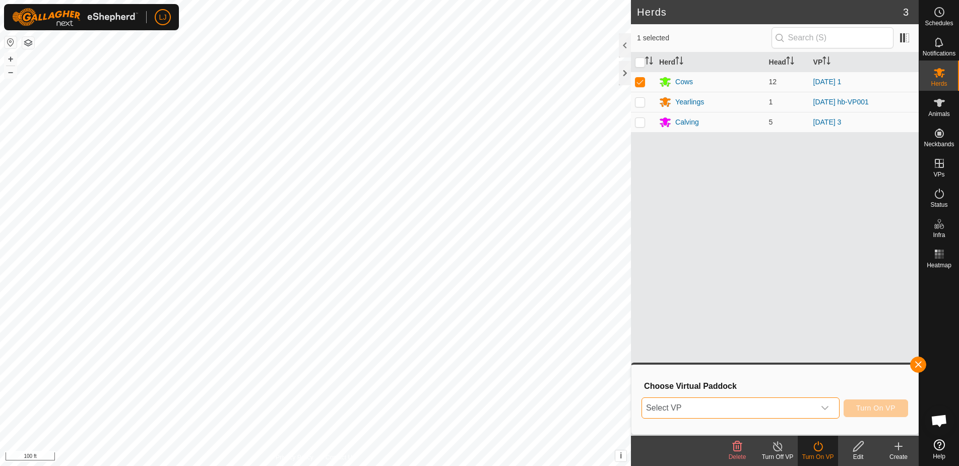
click at [749, 415] on span "Select VP" at bounding box center [728, 408] width 173 height 20
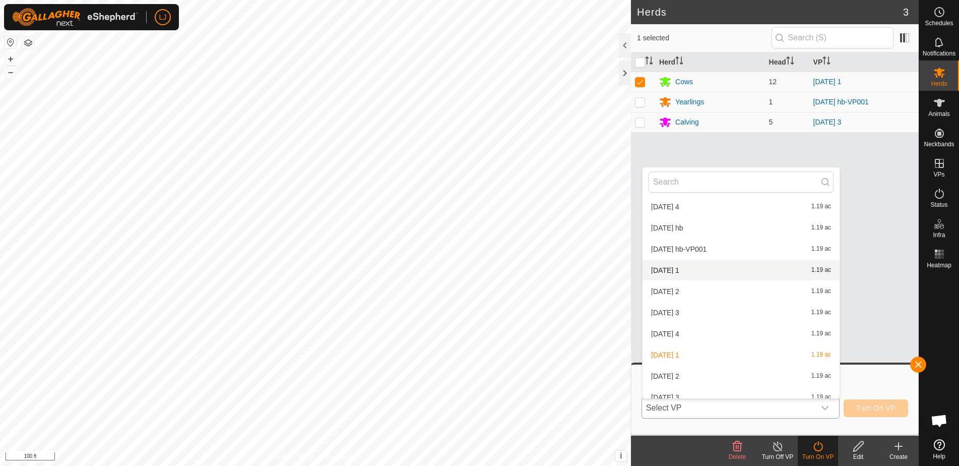
scroll to position [194, 0]
click at [737, 374] on li "2025-09-10 2 1.19 ac" at bounding box center [741, 375] width 197 height 20
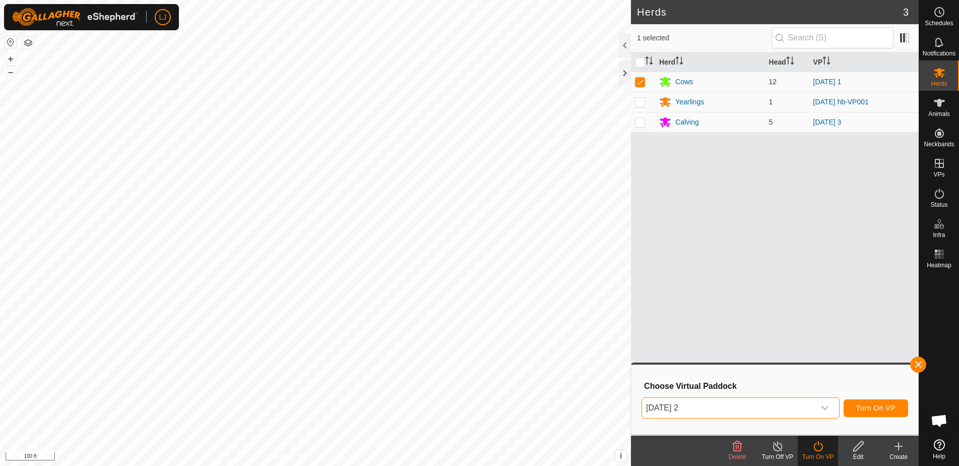
click at [871, 407] on span "Turn On VP" at bounding box center [875, 408] width 39 height 8
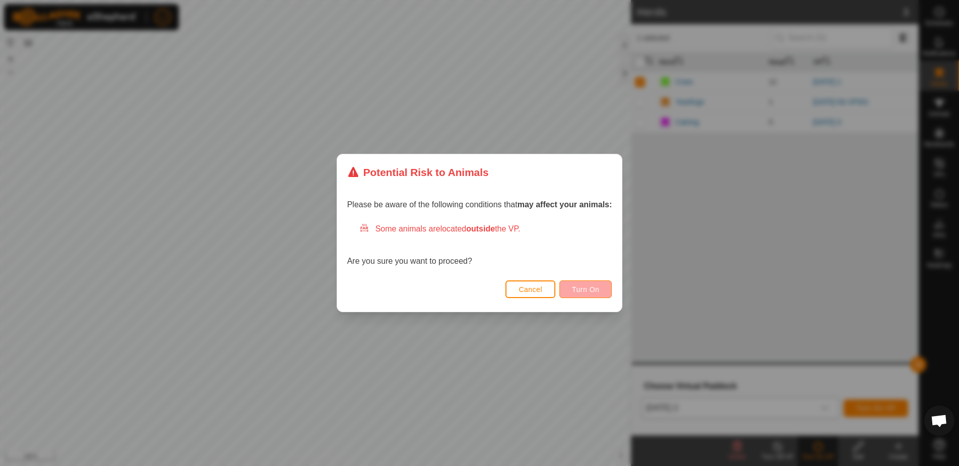
click at [607, 291] on button "Turn On" at bounding box center [586, 289] width 52 height 18
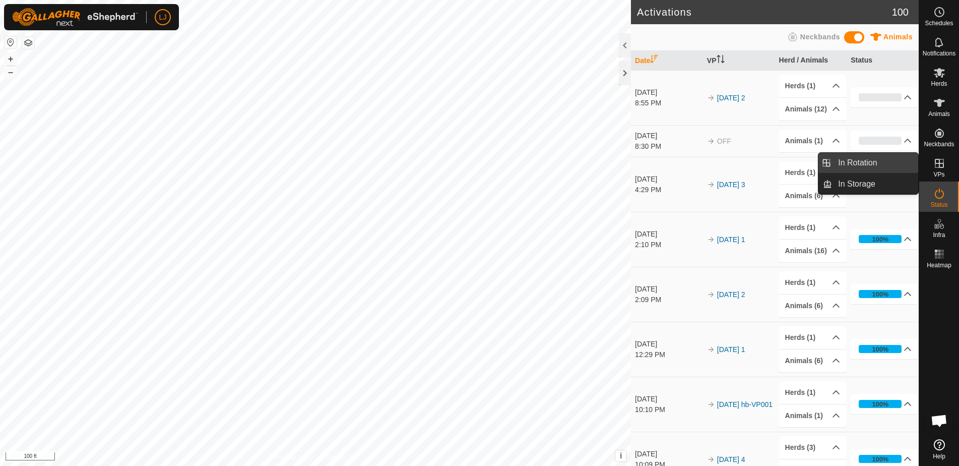
drag, startPoint x: 918, startPoint y: 168, endPoint x: 861, endPoint y: 166, distance: 56.5
click at [861, 166] on link "In Rotation" at bounding box center [875, 163] width 86 height 20
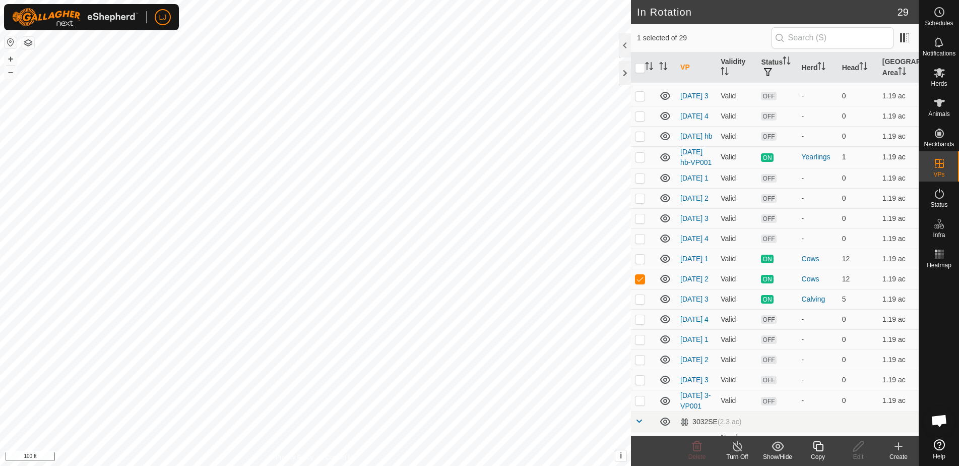
scroll to position [159, 0]
click at [639, 160] on p-checkbox at bounding box center [640, 156] width 10 height 8
checkbox input "true"
click at [640, 302] on p-checkbox at bounding box center [640, 298] width 10 height 8
checkbox input "true"
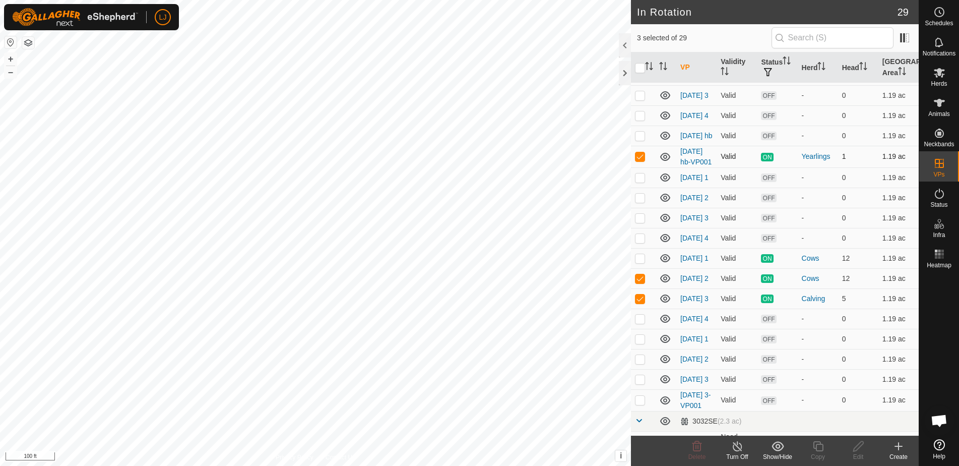
click at [645, 160] on p-checkbox at bounding box center [640, 156] width 10 height 8
checkbox input "false"
click at [642, 282] on p-checkbox at bounding box center [640, 278] width 10 height 8
checkbox input "false"
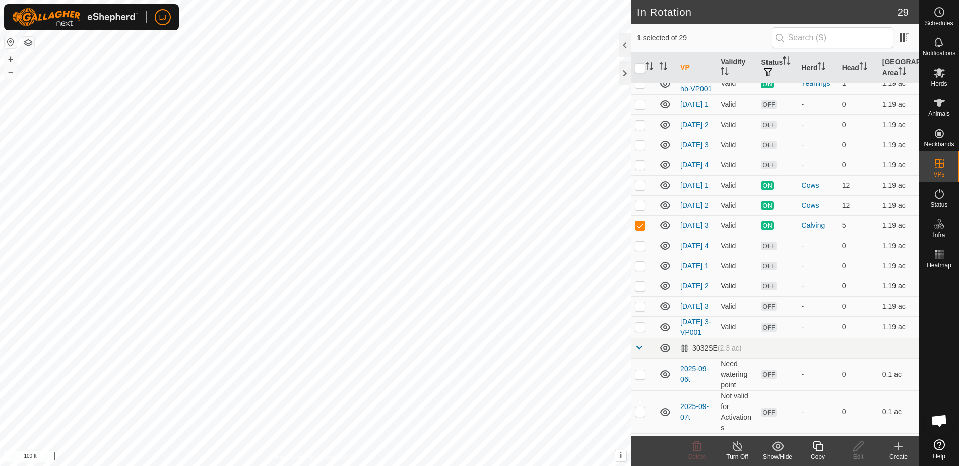
scroll to position [231, 0]
click at [938, 84] on span "Herds" at bounding box center [939, 84] width 16 height 6
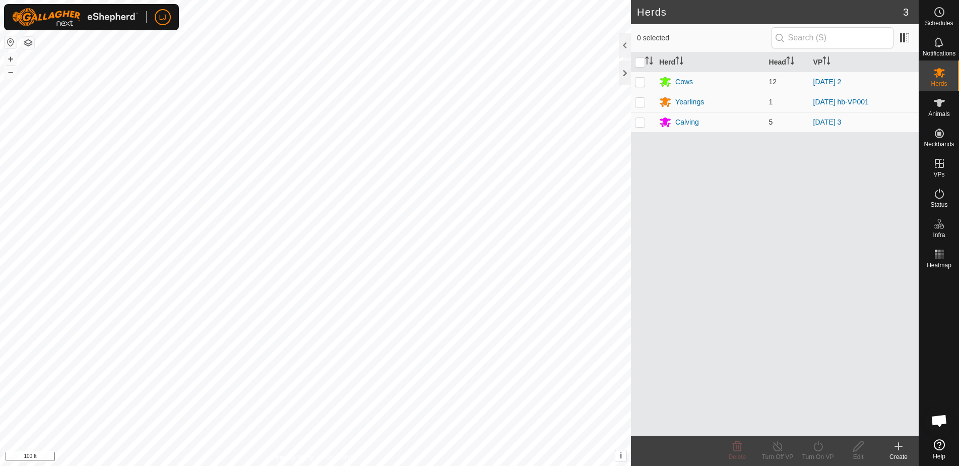
click at [643, 122] on p-checkbox at bounding box center [640, 122] width 10 height 8
checkbox input "true"
click at [820, 450] on icon at bounding box center [818, 446] width 13 height 12
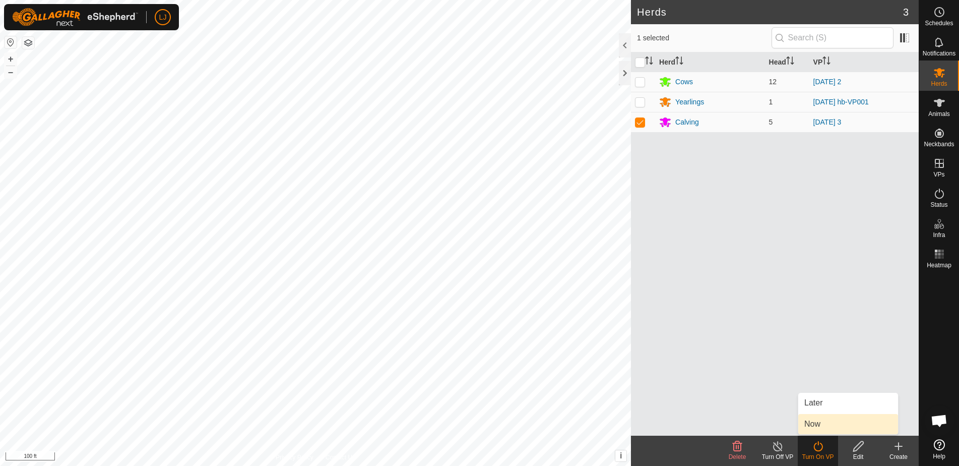
click at [828, 430] on link "Now" at bounding box center [848, 424] width 100 height 20
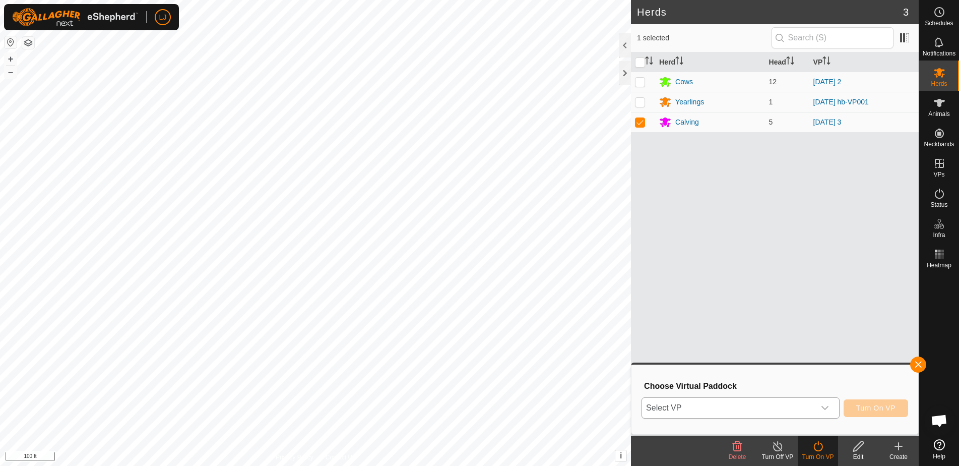
click at [755, 411] on span "Select VP" at bounding box center [728, 408] width 173 height 20
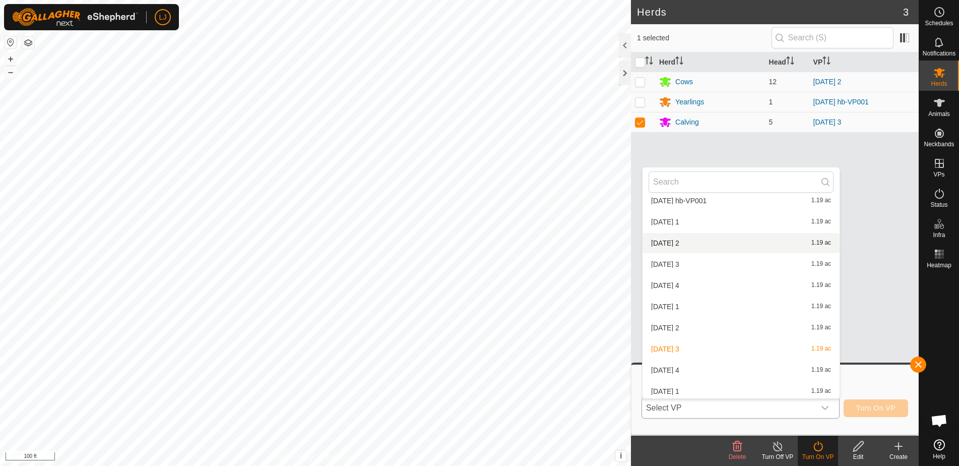
scroll to position [242, 0]
click at [734, 374] on li "2025-09-10 4 1.19 ac" at bounding box center [741, 368] width 197 height 20
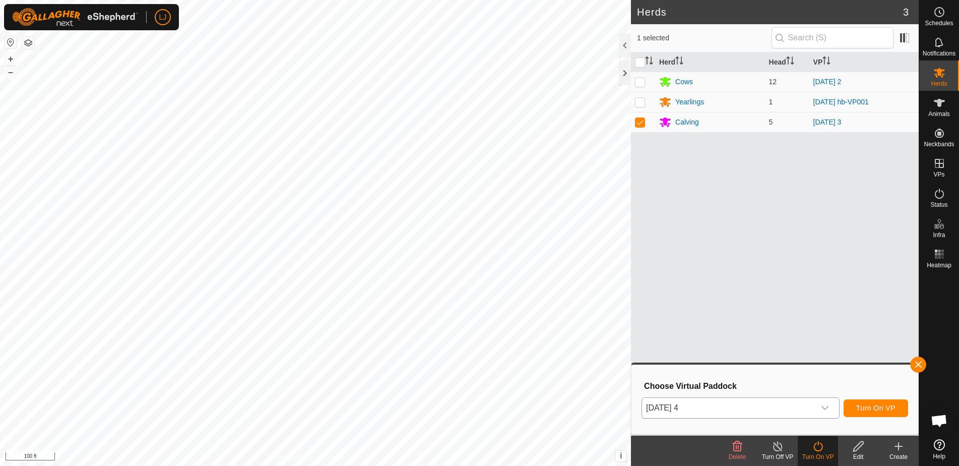
click at [878, 408] on span "Turn On VP" at bounding box center [875, 408] width 39 height 8
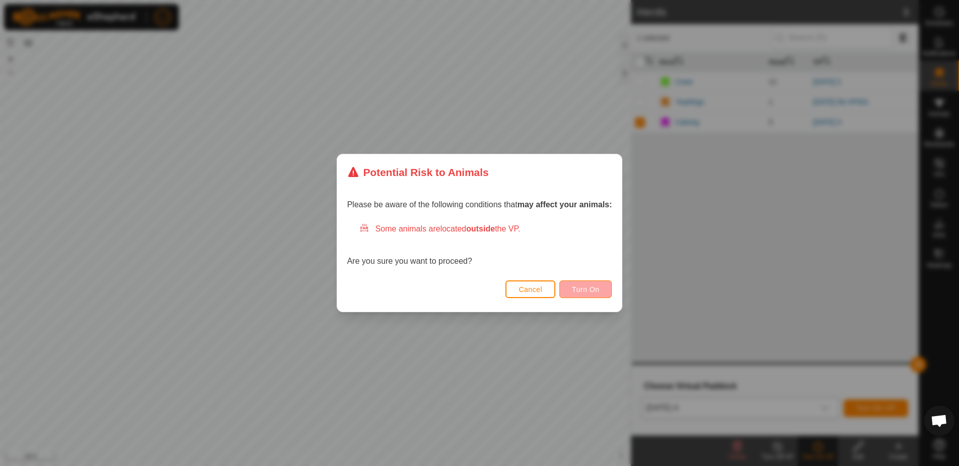
click at [610, 294] on button "Turn On" at bounding box center [586, 289] width 52 height 18
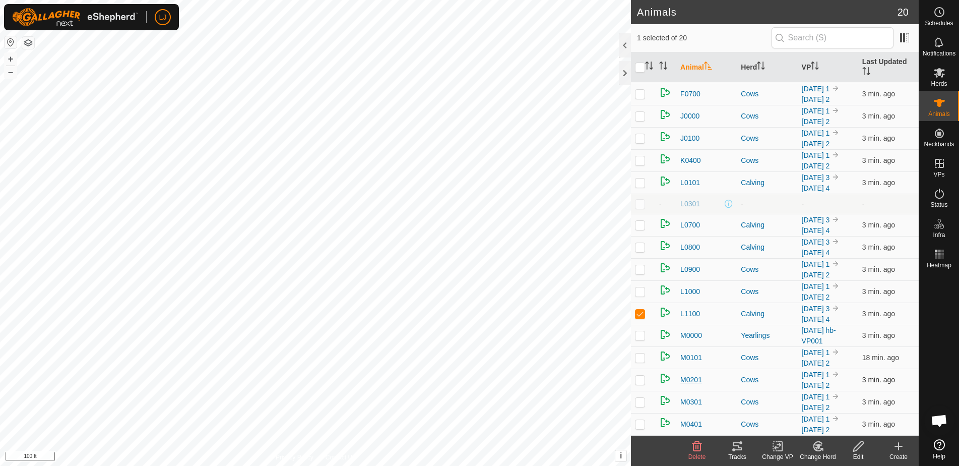
scroll to position [240, 0]
click at [693, 308] on span "L1100" at bounding box center [690, 313] width 20 height 11
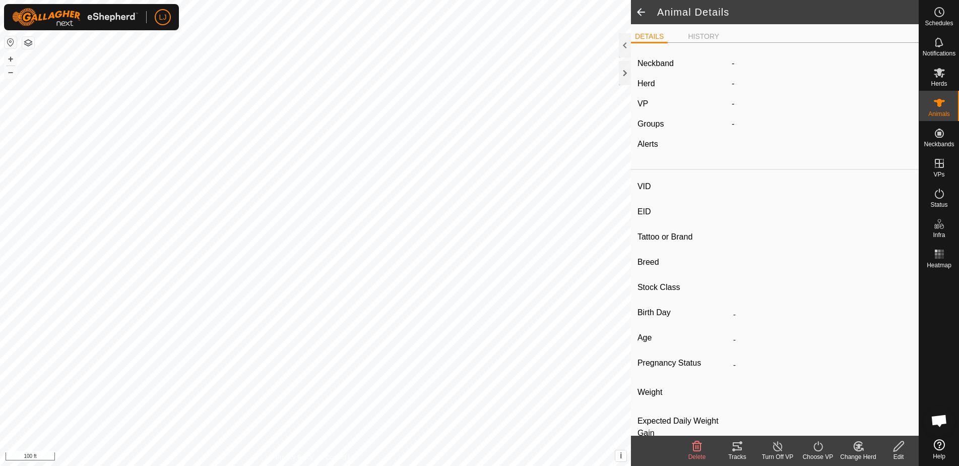
type input "L1100"
type input "-"
type input "Highland"
type input "Heifer"
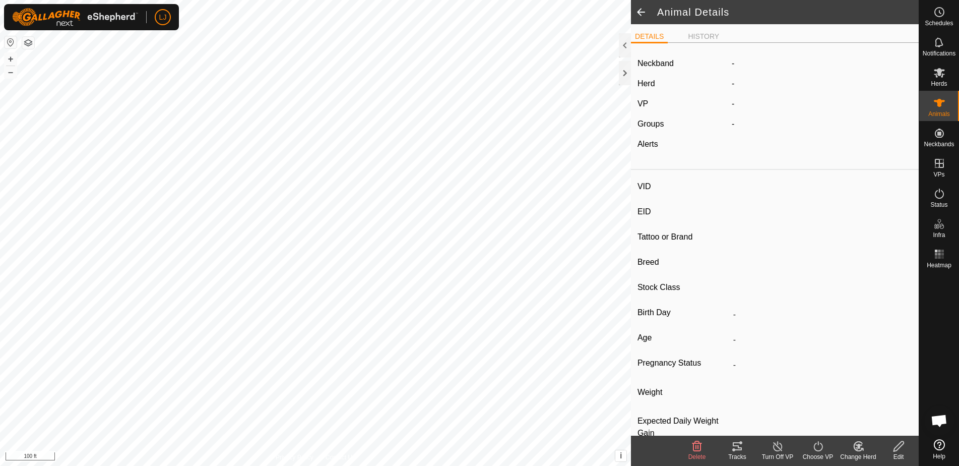
type input "04/2023"
type input "2 years 5 months"
type input "Empty"
type input "0 kg"
type input "-"
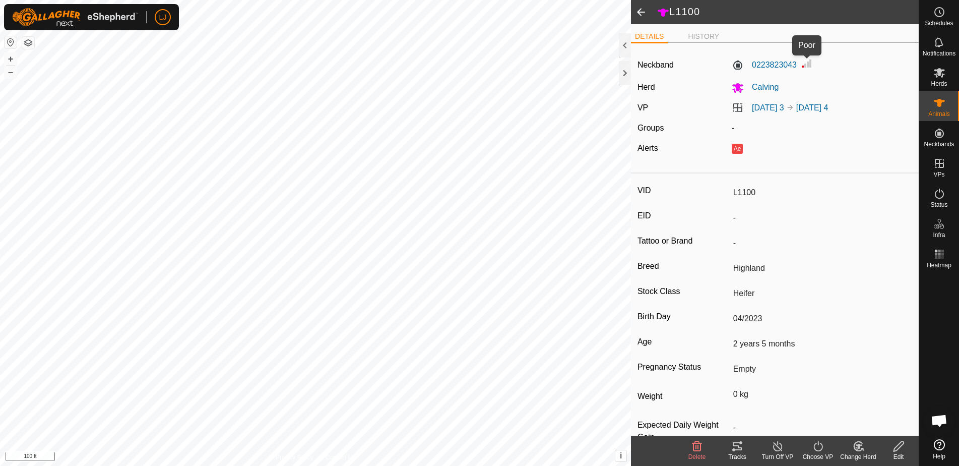
click at [809, 67] on img at bounding box center [807, 63] width 12 height 12
click at [756, 65] on label "0223823043" at bounding box center [764, 65] width 65 height 12
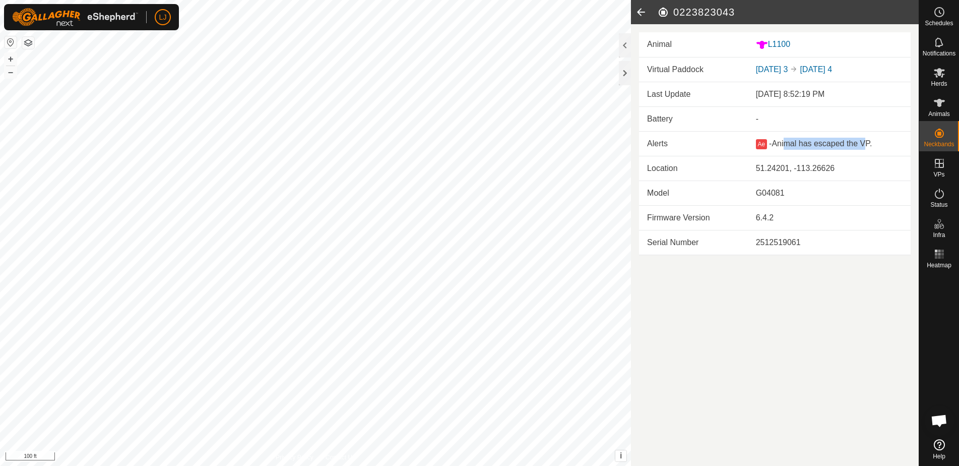
drag, startPoint x: 823, startPoint y: 141, endPoint x: 871, endPoint y: 144, distance: 48.5
click at [872, 140] on span "Animal has escaped the VP." at bounding box center [822, 143] width 100 height 9
drag, startPoint x: 709, startPoint y: 198, endPoint x: 697, endPoint y: 199, distance: 12.1
click at [697, 199] on tr "Model G04081" at bounding box center [775, 192] width 272 height 25
drag, startPoint x: 673, startPoint y: 194, endPoint x: 820, endPoint y: 200, distance: 146.8
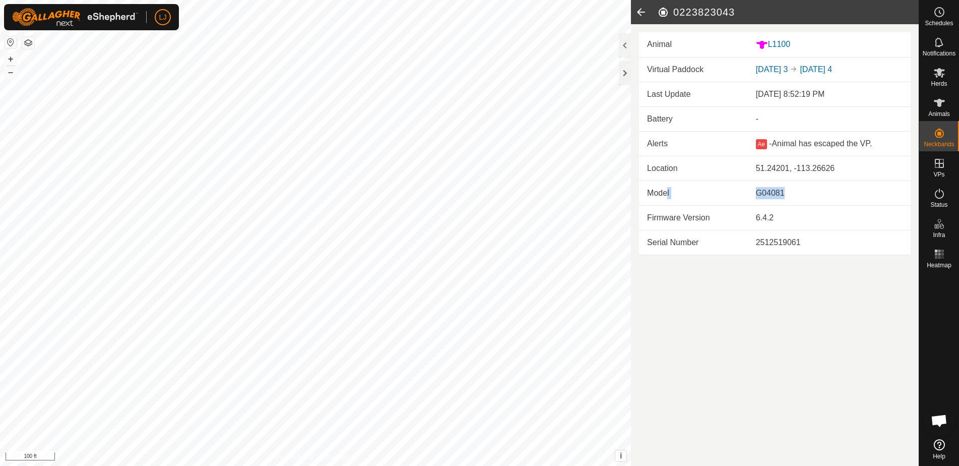
click at [816, 199] on tr "Model G04081" at bounding box center [775, 192] width 272 height 25
drag, startPoint x: 821, startPoint y: 204, endPoint x: 827, endPoint y: 236, distance: 32.4
click at [825, 219] on tbody "Last Update Sep 10, 2025 at 8:52:19 PM Battery - Alerts Ae - Animal has escaped…" at bounding box center [775, 168] width 272 height 173
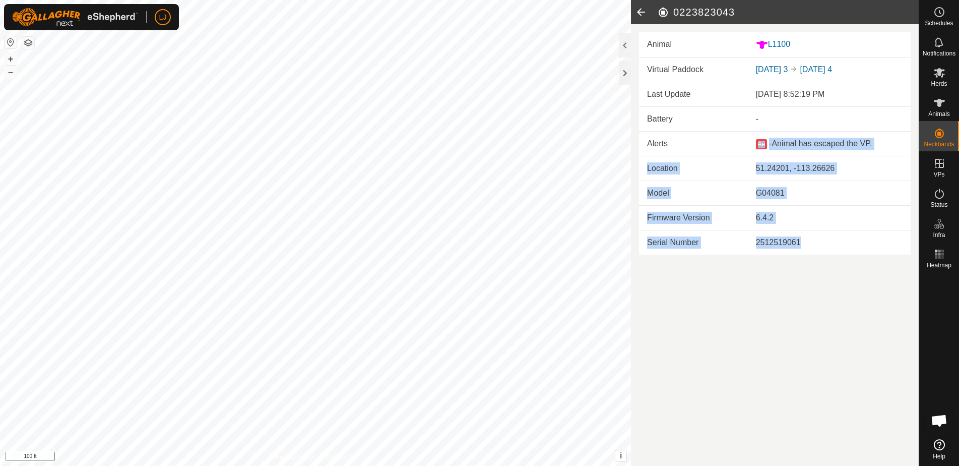
drag, startPoint x: 757, startPoint y: 224, endPoint x: 692, endPoint y: 123, distance: 120.0
click at [693, 131] on tbody "Last Update Sep 10, 2025 at 8:52:19 PM Battery - Alerts Ae - Animal has escaped…" at bounding box center [775, 168] width 272 height 173
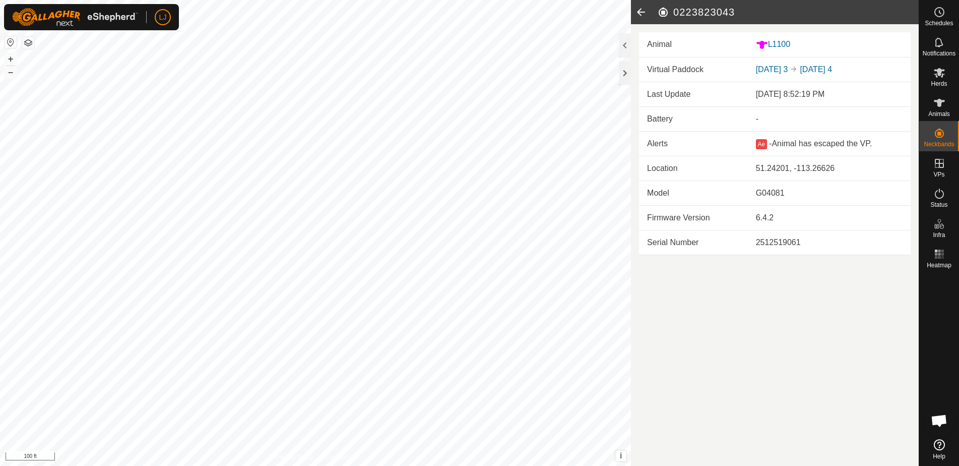
click at [688, 104] on td "Last Update" at bounding box center [693, 94] width 109 height 25
click at [642, 12] on icon at bounding box center [641, 12] width 20 height 24
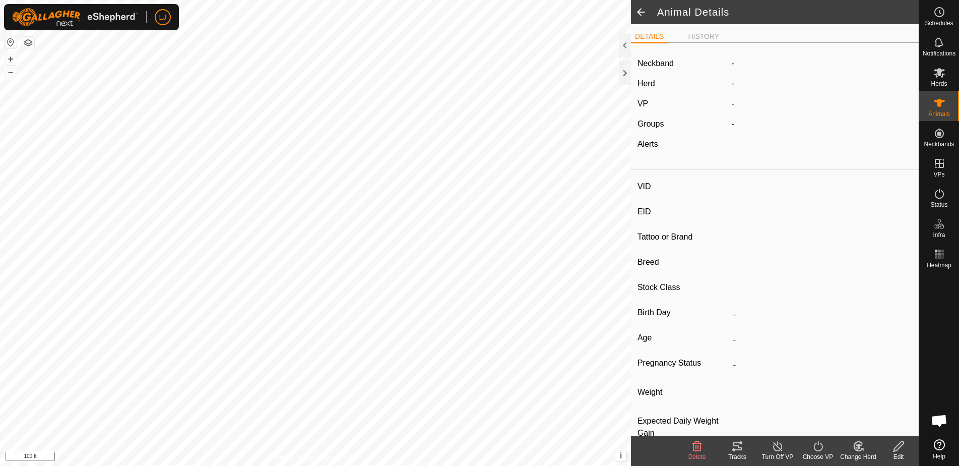
type input "L1100"
type input "-"
type input "Highland"
type input "Heifer"
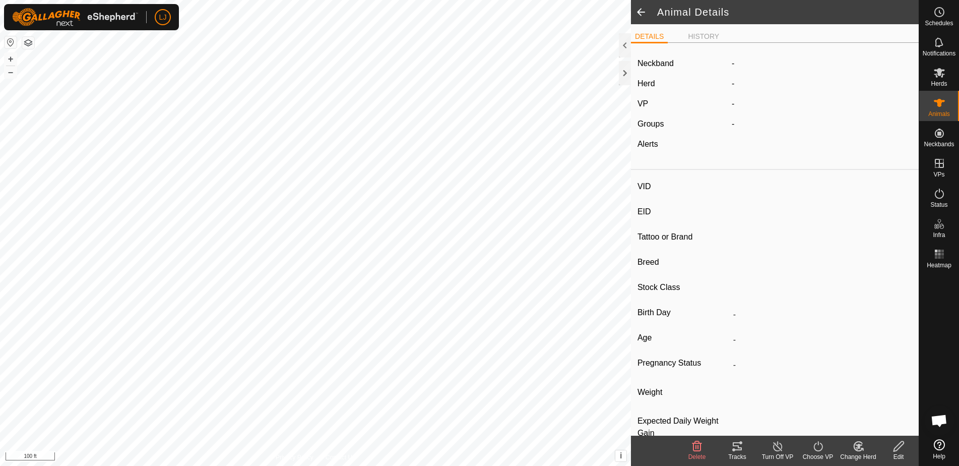
type input "04/2023"
type input "2 years 5 months"
type input "Empty"
type input "0 kg"
type input "-"
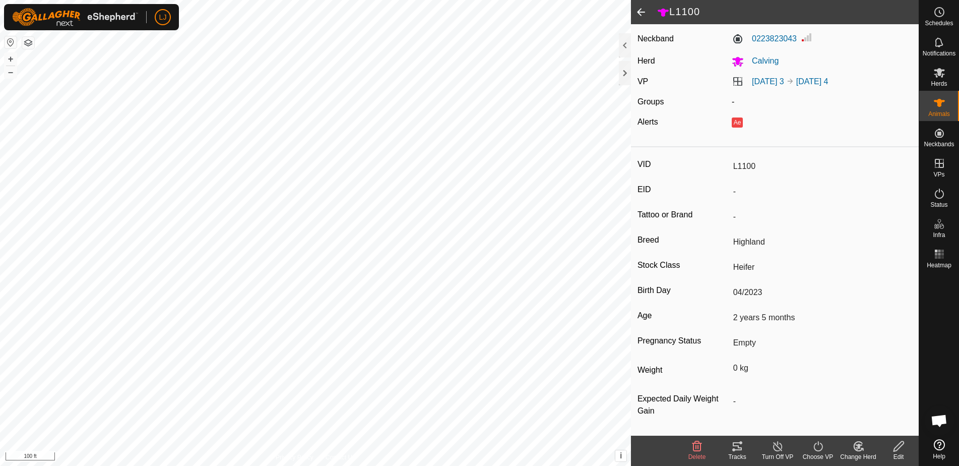
scroll to position [26, 0]
click at [711, 255] on div "VID L1100 EID - Tattoo or Brand - Breed Highland Stock Class Heifer Birth Day 0…" at bounding box center [775, 293] width 288 height 284
drag, startPoint x: 716, startPoint y: 278, endPoint x: 816, endPoint y: 382, distance: 144.7
click at [814, 382] on div "VID L1100 EID - Tattoo or Brand - Breed Highland Stock Class Heifer Birth Day 0…" at bounding box center [775, 293] width 288 height 284
drag, startPoint x: 816, startPoint y: 382, endPoint x: 809, endPoint y: 381, distance: 7.2
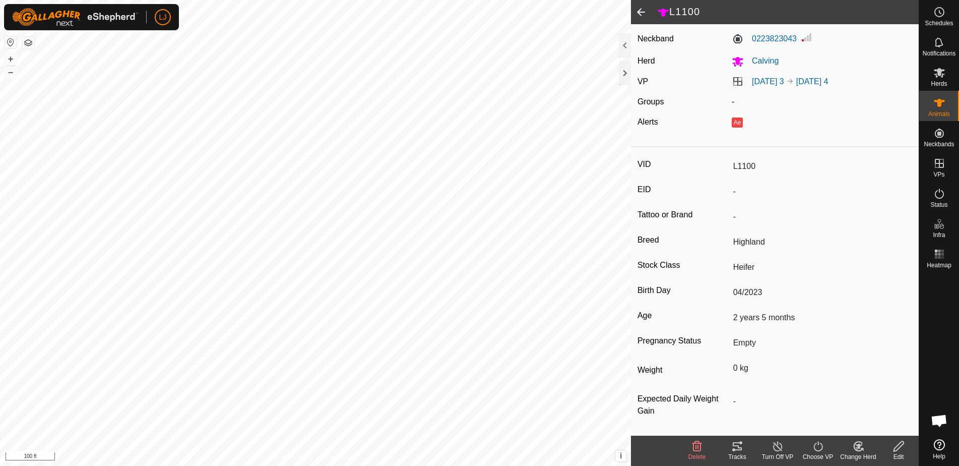
click at [816, 382] on div "Weight 0 kg" at bounding box center [775, 371] width 275 height 25
